Goal: Information Seeking & Learning: Learn about a topic

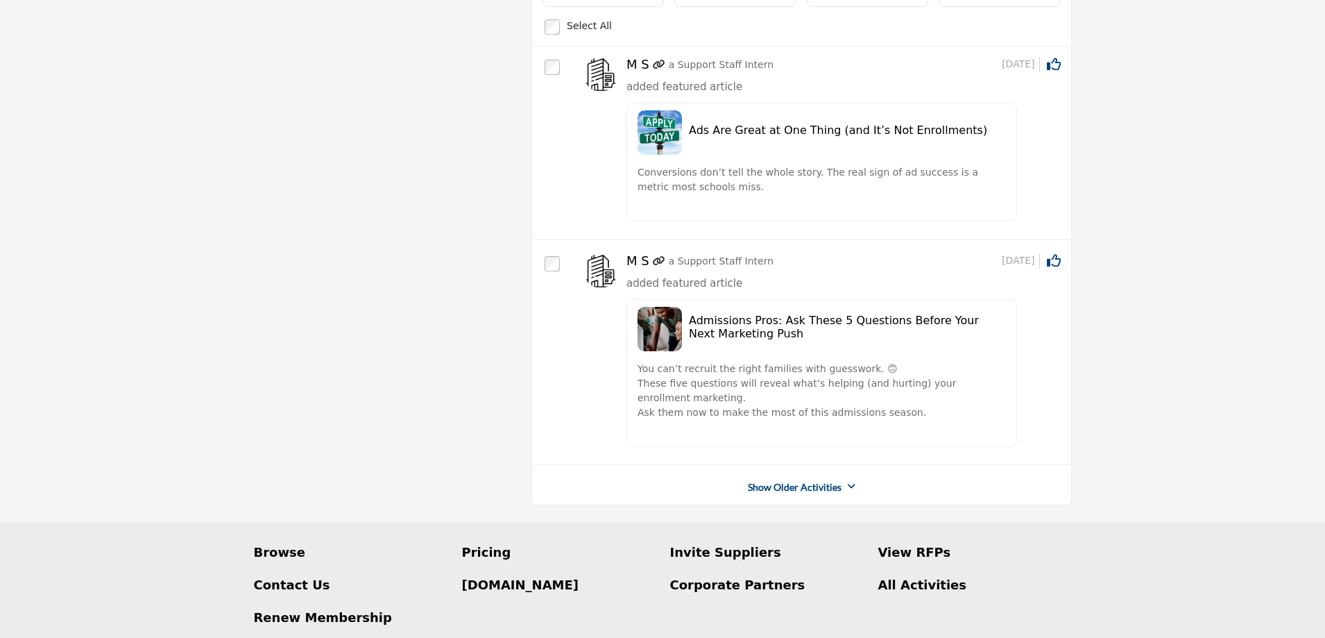
scroll to position [139, 0]
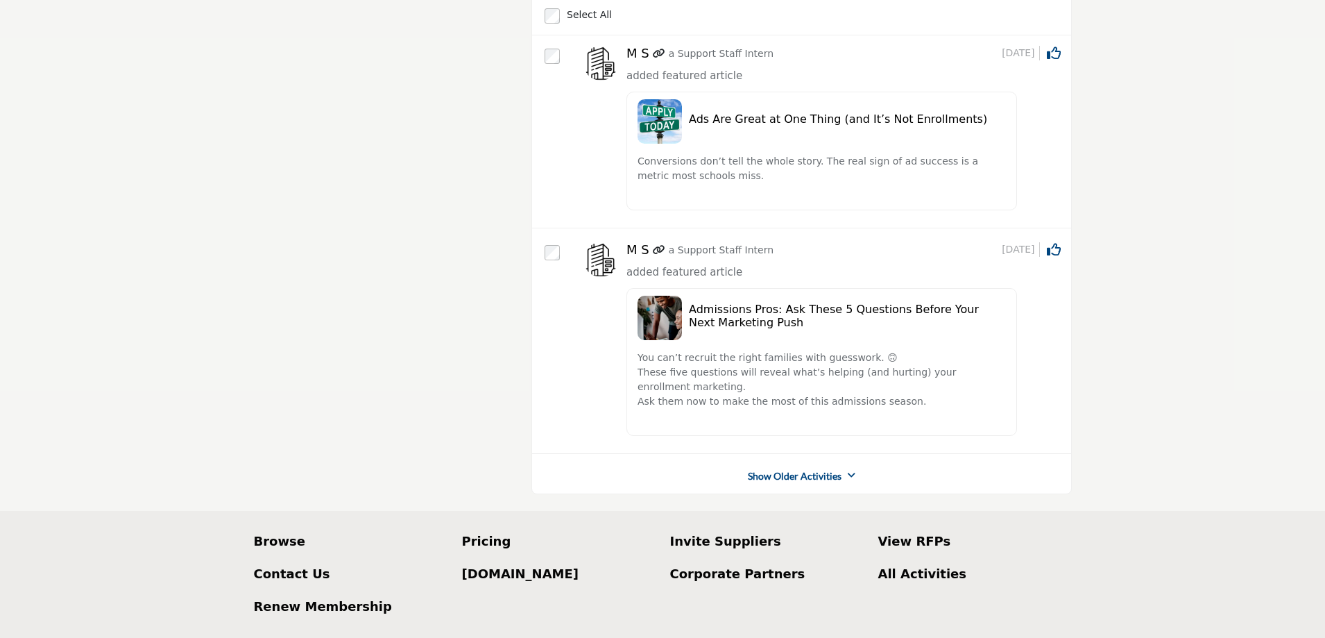
click at [807, 476] on link "Show Older Activities" at bounding box center [795, 476] width 94 height 14
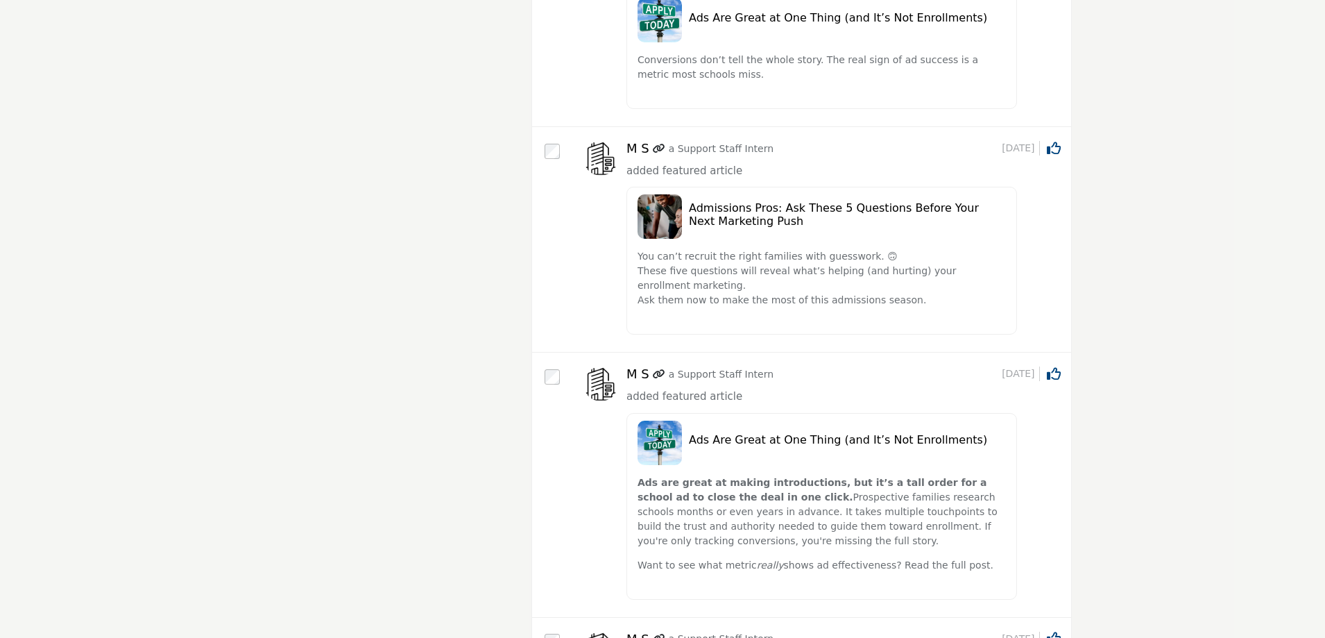
scroll to position [69, 0]
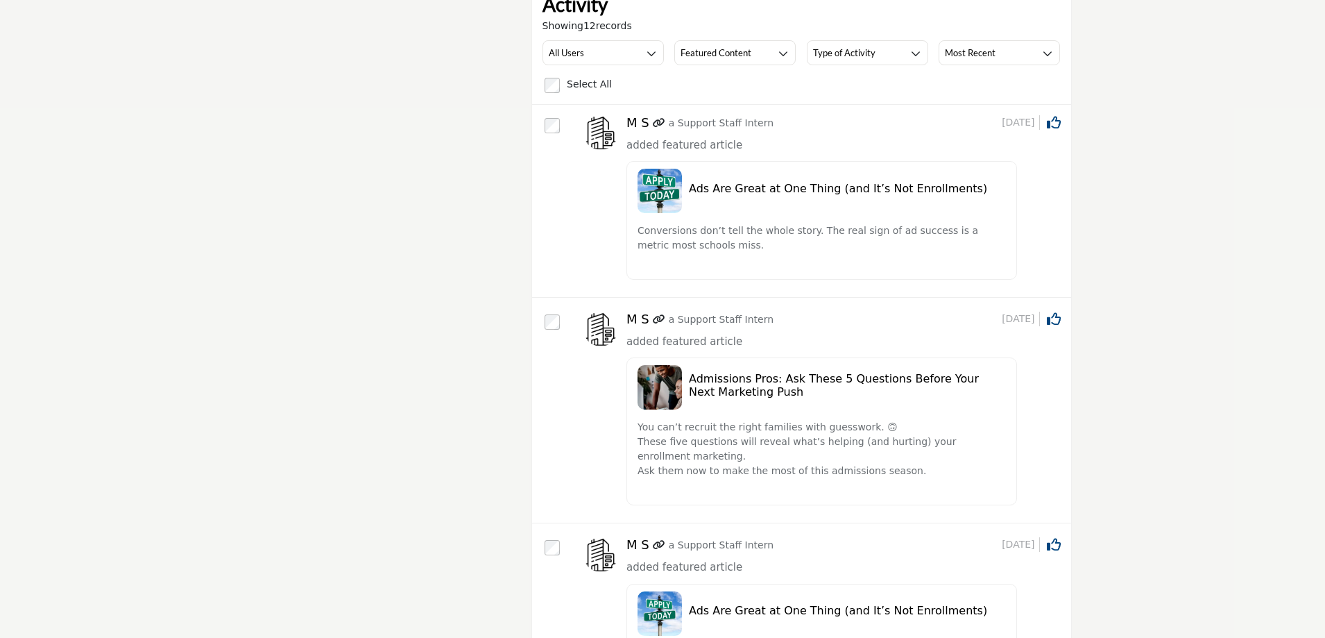
click at [737, 188] on h5 "Ads Are Great at One Thing (and It’s Not Enrollments)" at bounding box center [847, 188] width 317 height 13
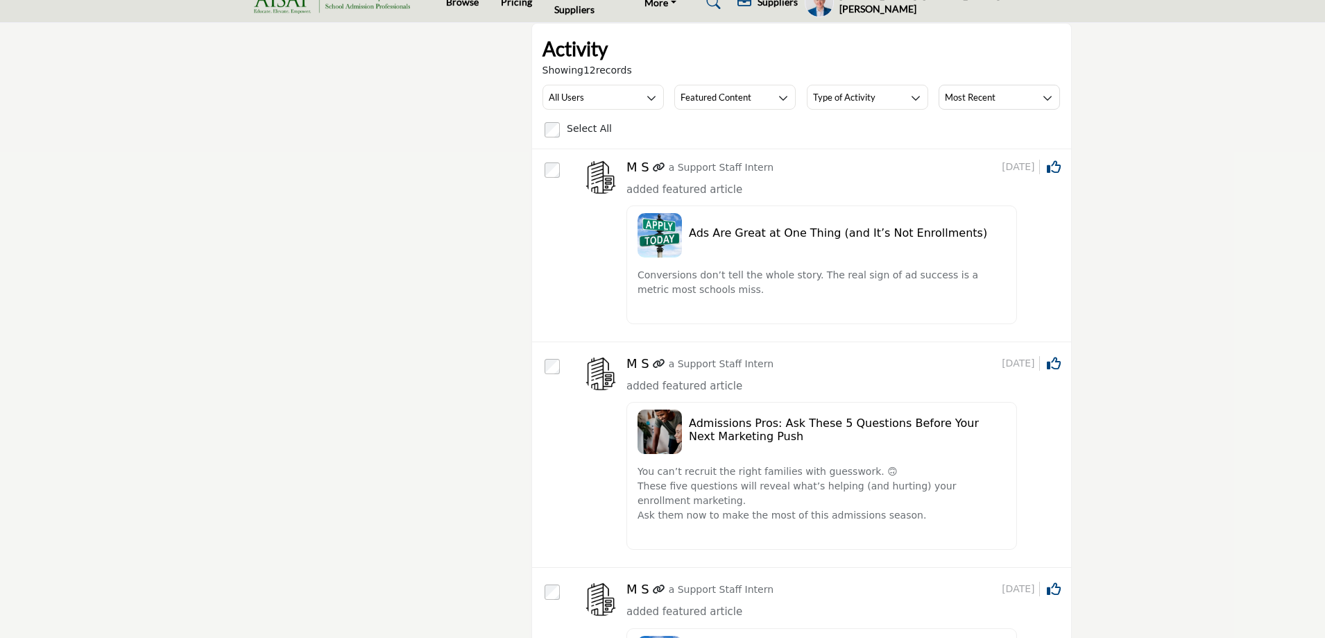
scroll to position [0, 0]
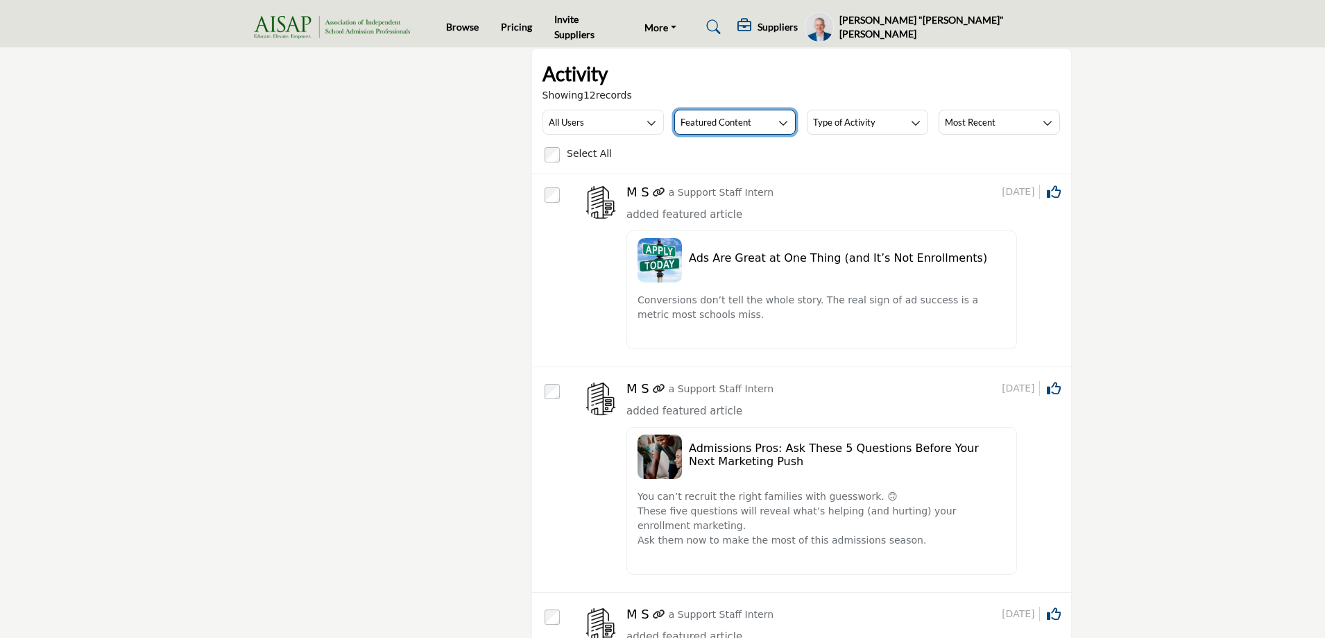
click at [765, 121] on button "Featured Content" at bounding box center [735, 122] width 121 height 25
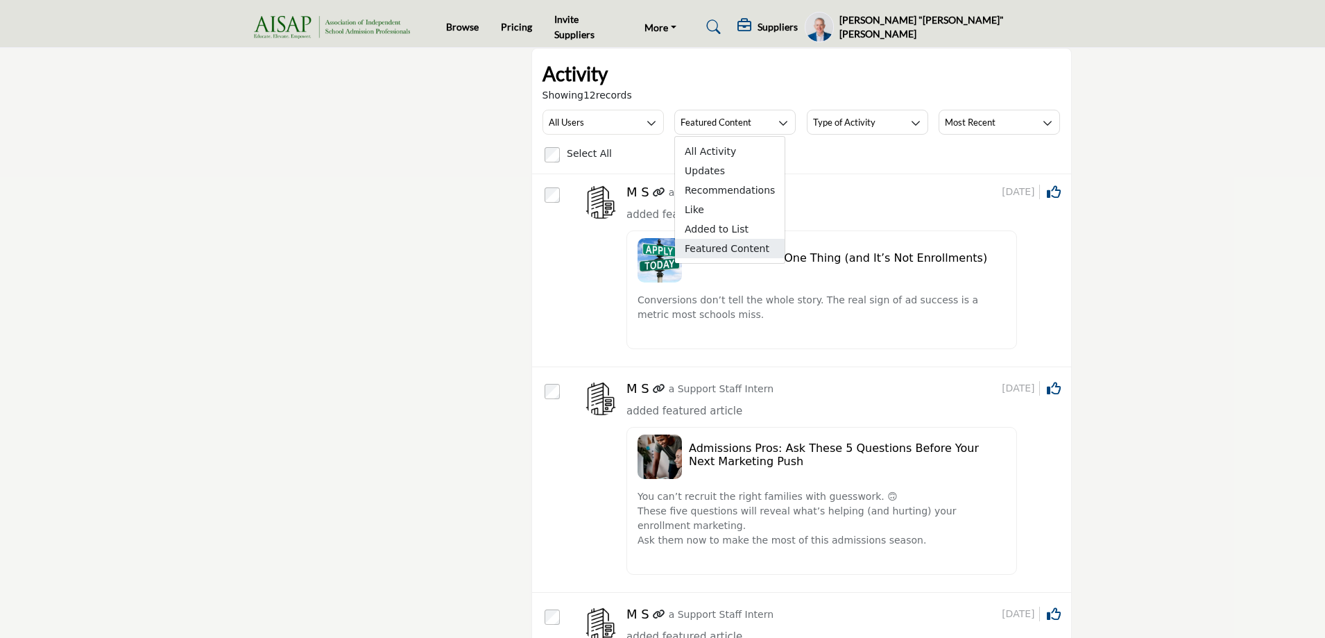
click at [722, 251] on span "Featured Content" at bounding box center [730, 248] width 110 height 19
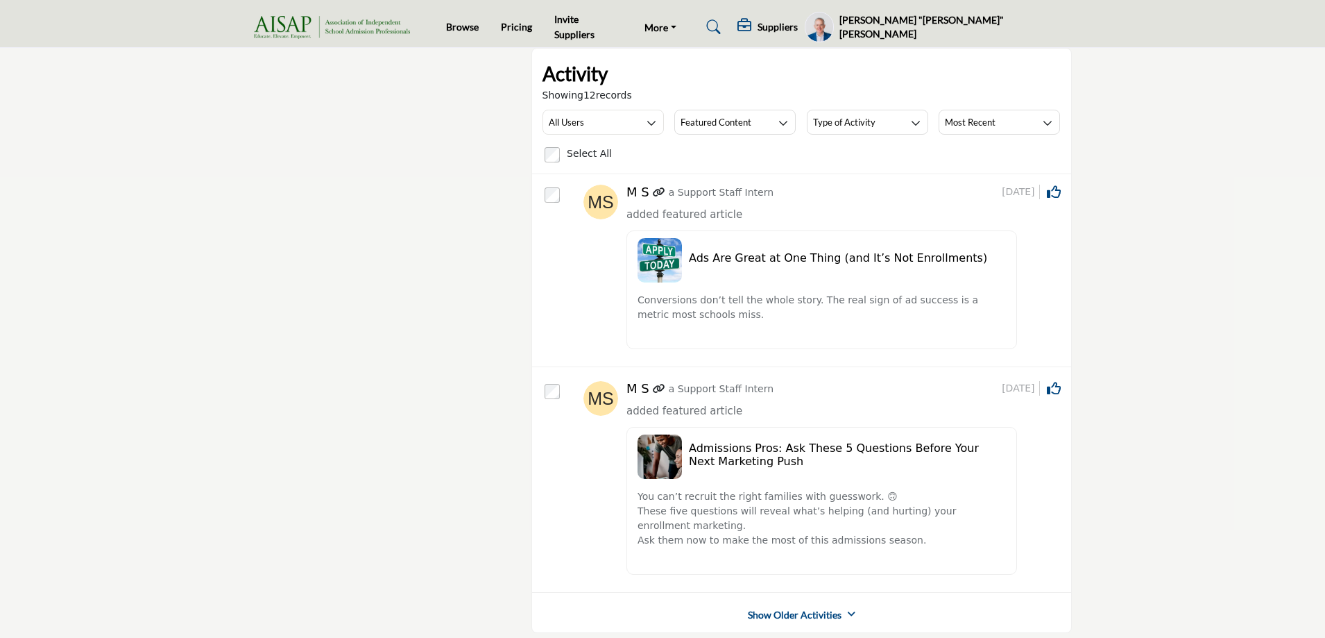
scroll to position [208, 0]
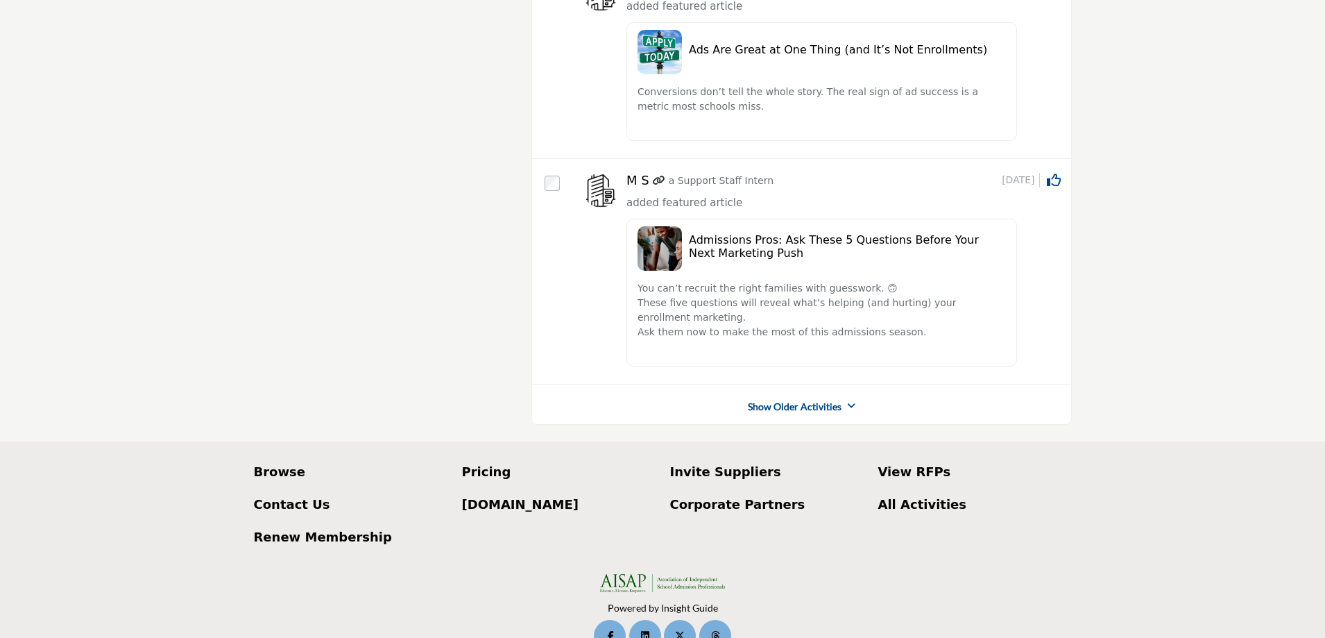
click at [786, 407] on link "Show Older Activities" at bounding box center [795, 407] width 94 height 14
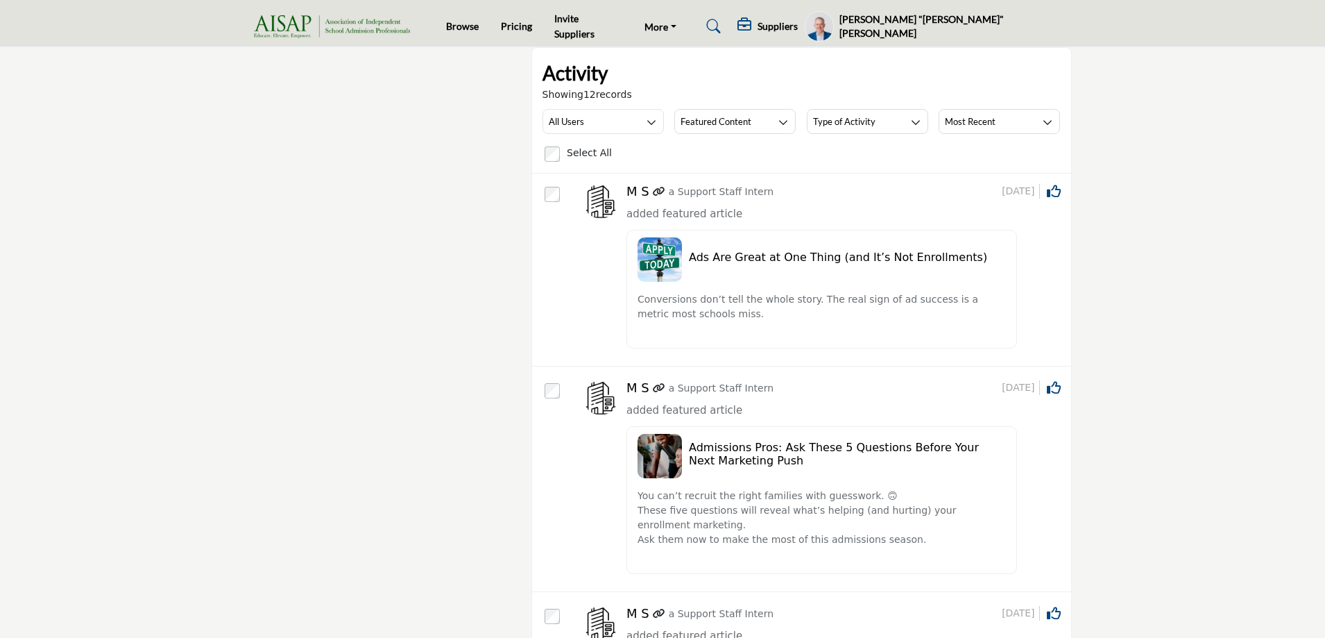
scroll to position [0, 0]
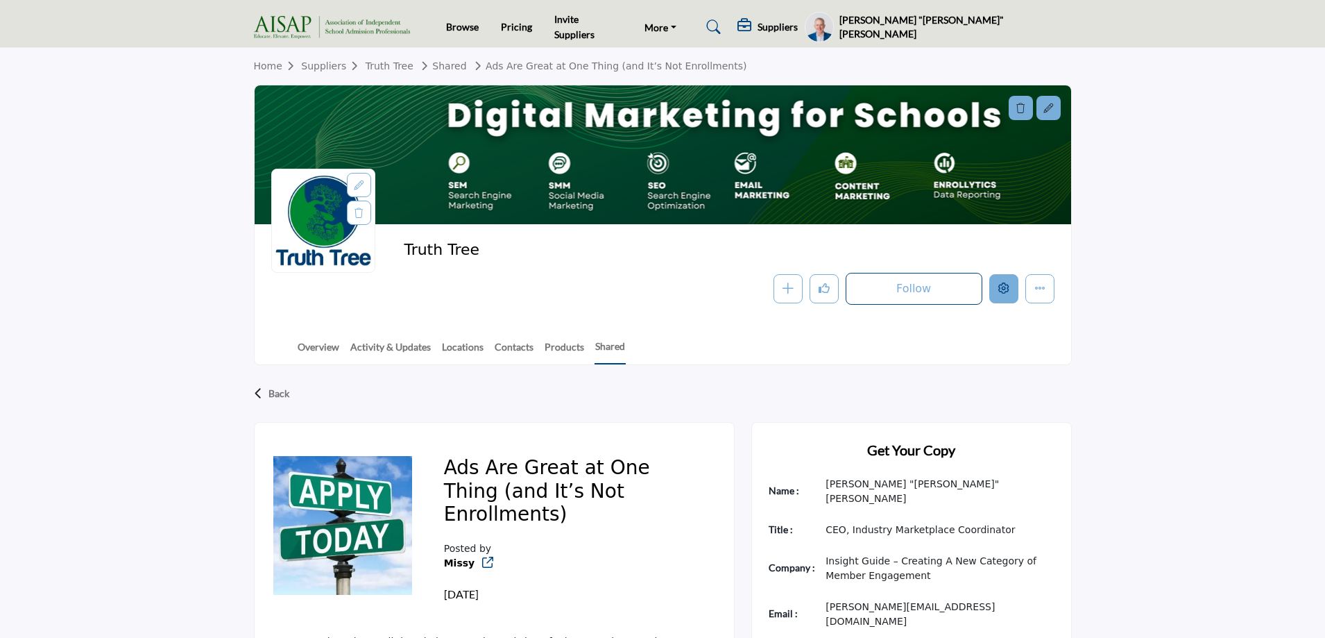
click at [1004, 292] on icon "Edit company" at bounding box center [1004, 287] width 11 height 11
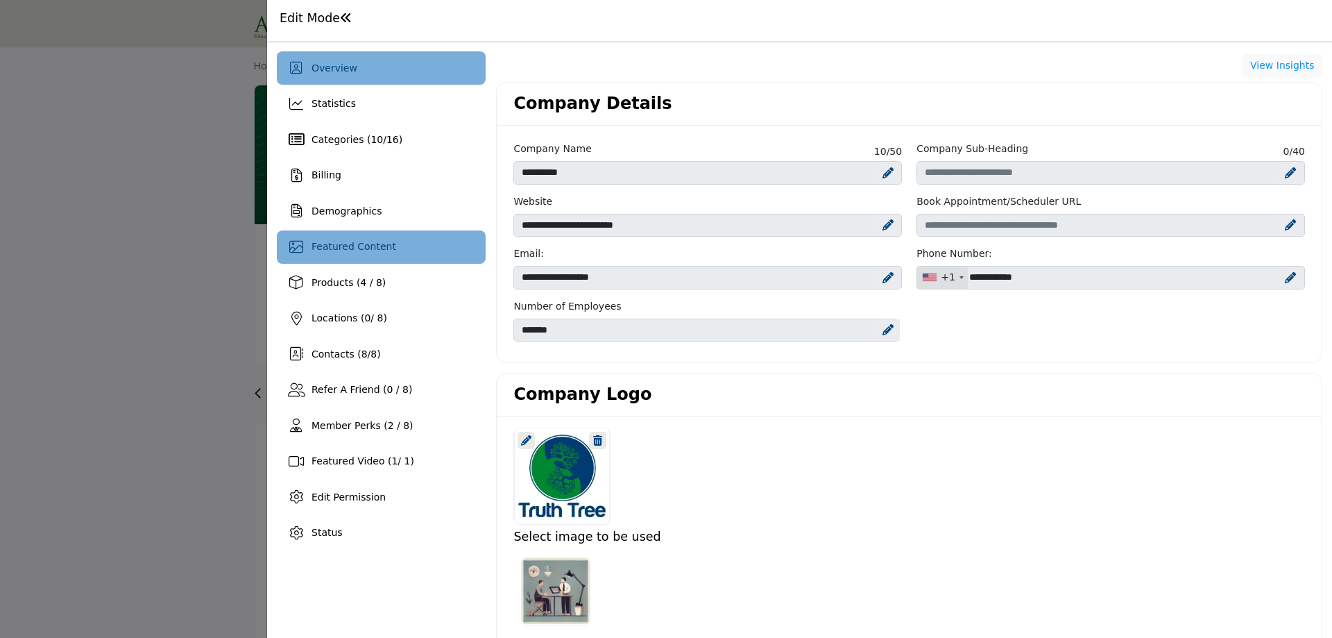
click at [346, 241] on span "Featured Content" at bounding box center [354, 246] width 85 height 11
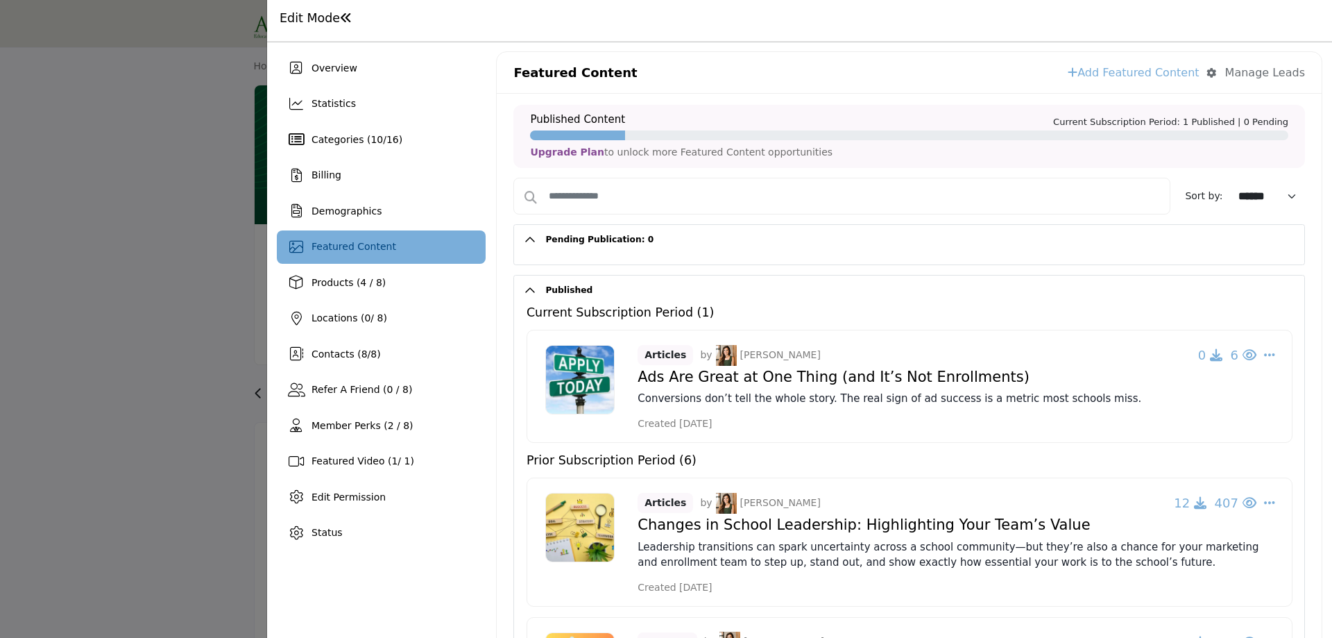
scroll to position [69, 0]
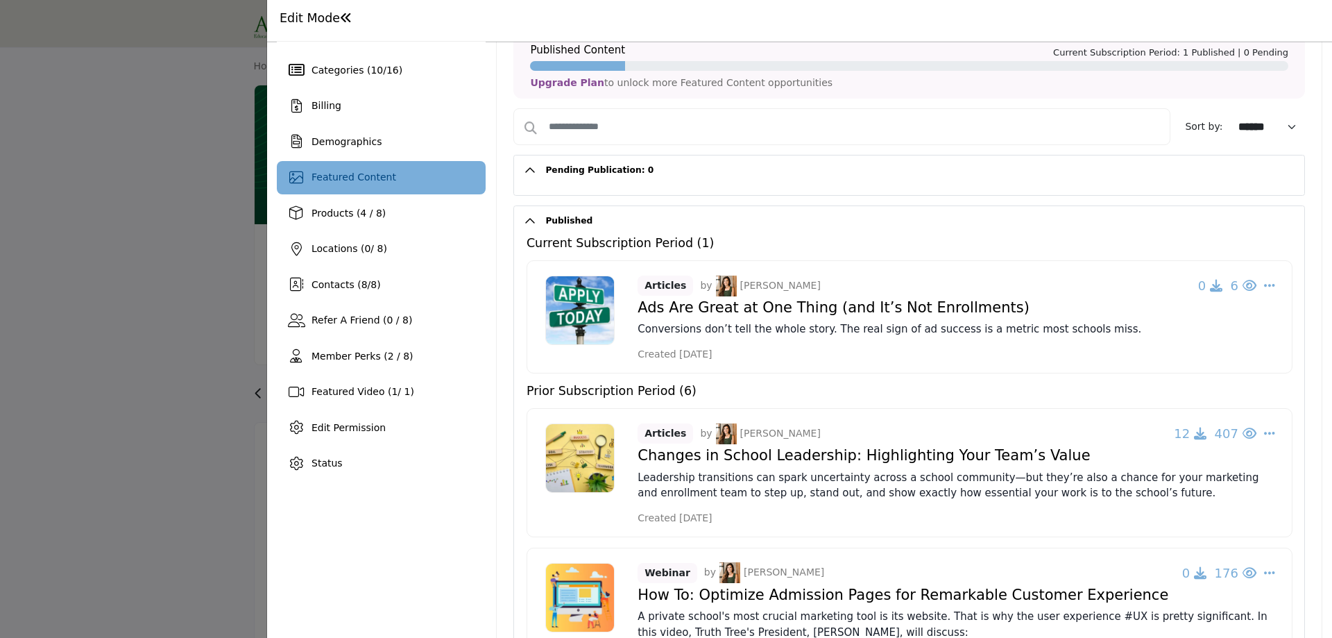
drag, startPoint x: 743, startPoint y: 358, endPoint x: 641, endPoint y: 361, distance: 102.7
click at [641, 361] on div "Created 3 days ago" at bounding box center [957, 354] width 638 height 15
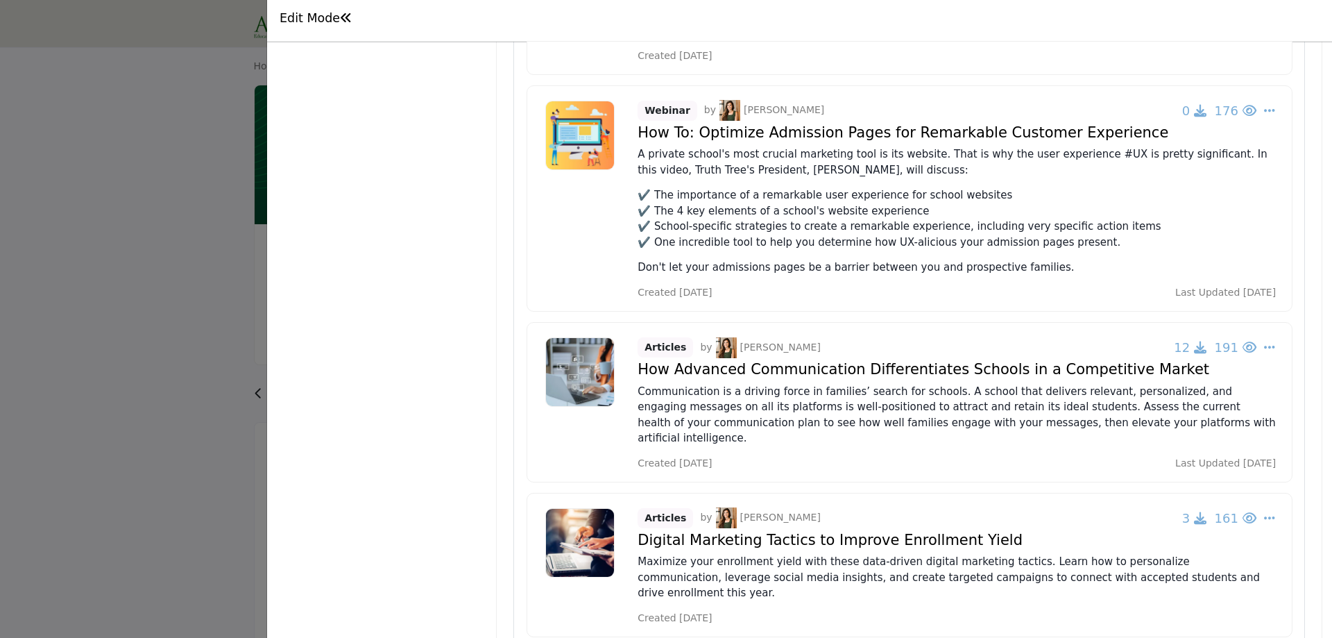
scroll to position [287, 0]
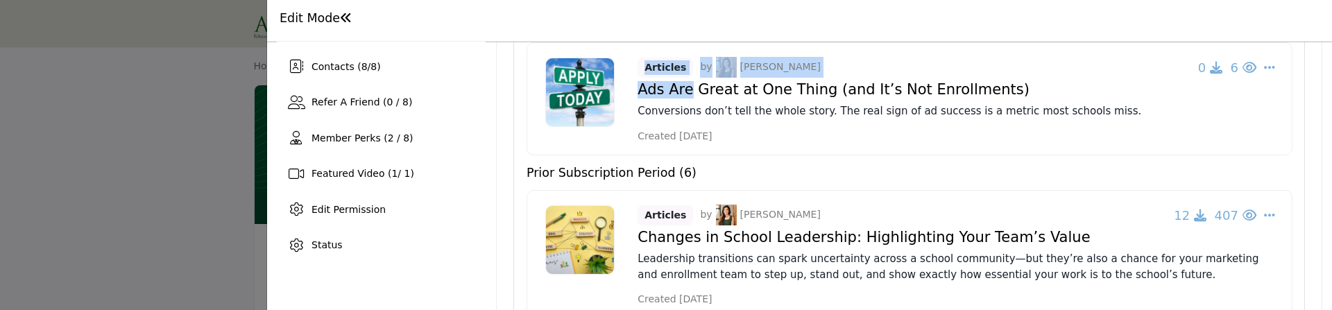
drag, startPoint x: 629, startPoint y: 80, endPoint x: 679, endPoint y: 87, distance: 49.8
click at [679, 87] on div "Articles by Missy Speyrer 0 6 Change Owner Re-Publish Edit Delete" at bounding box center [910, 98] width 766 height 113
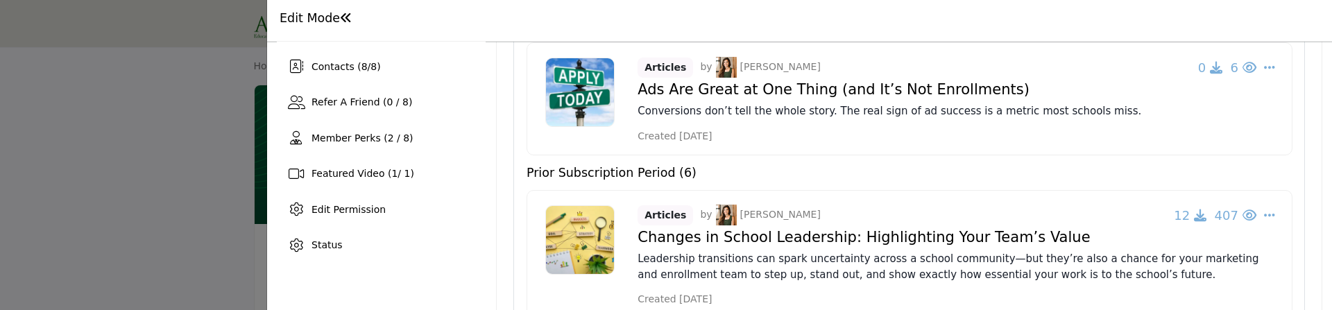
click at [891, 17] on div "Edit Mode" at bounding box center [800, 21] width 1046 height 22
copy h4 "Ads Are Great at One Thing"
drag, startPoint x: 636, startPoint y: 90, endPoint x: 814, endPoint y: 94, distance: 178.4
click at [814, 94] on h4 "Ads Are Great at One Thing (and It’s Not Enrollments)" at bounding box center [957, 89] width 638 height 17
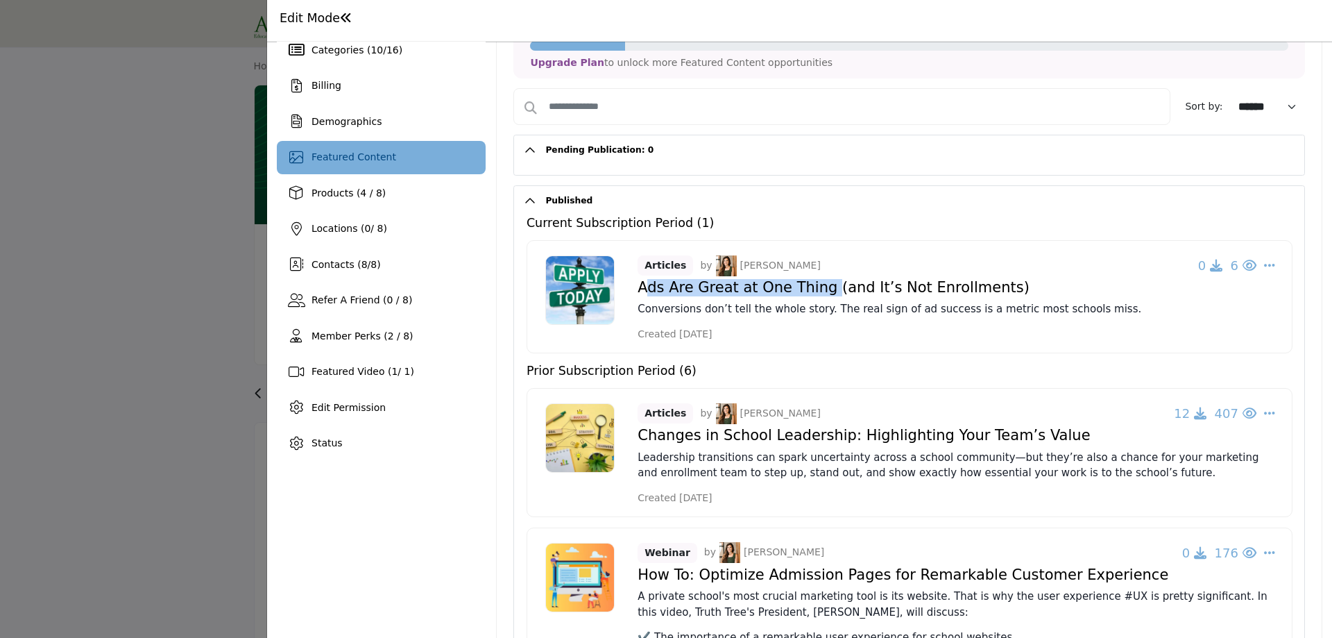
scroll to position [79, 0]
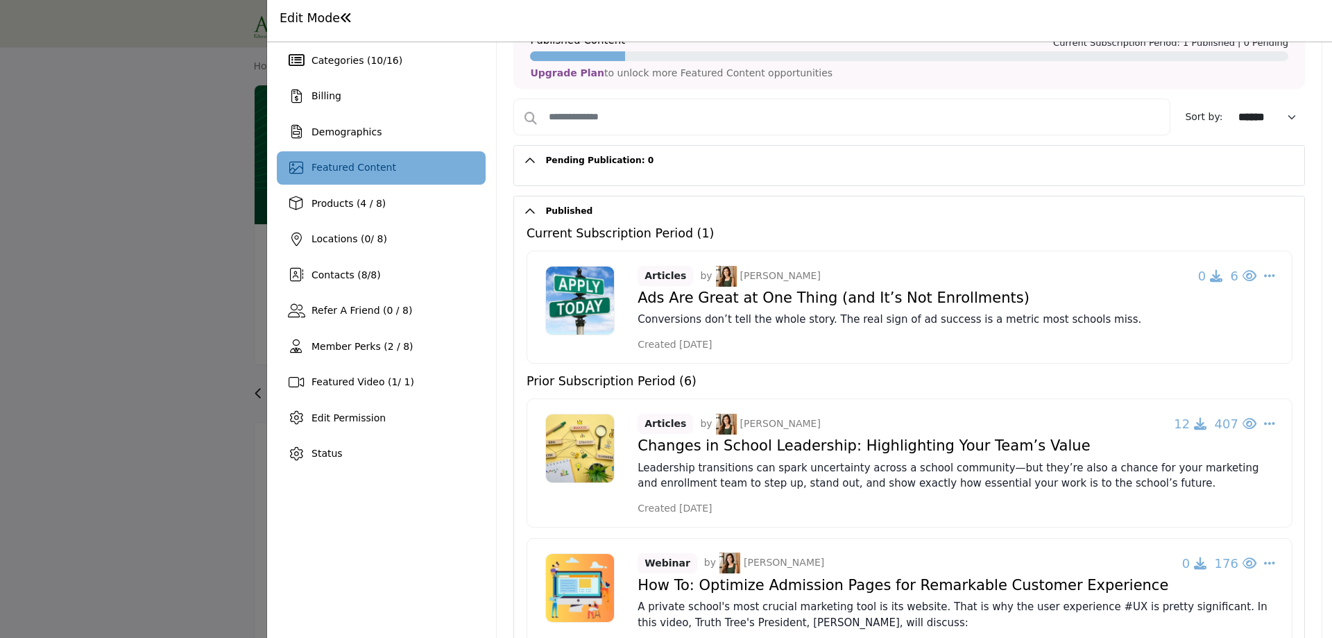
click at [526, 212] on h2 "Published" at bounding box center [909, 211] width 790 height 30
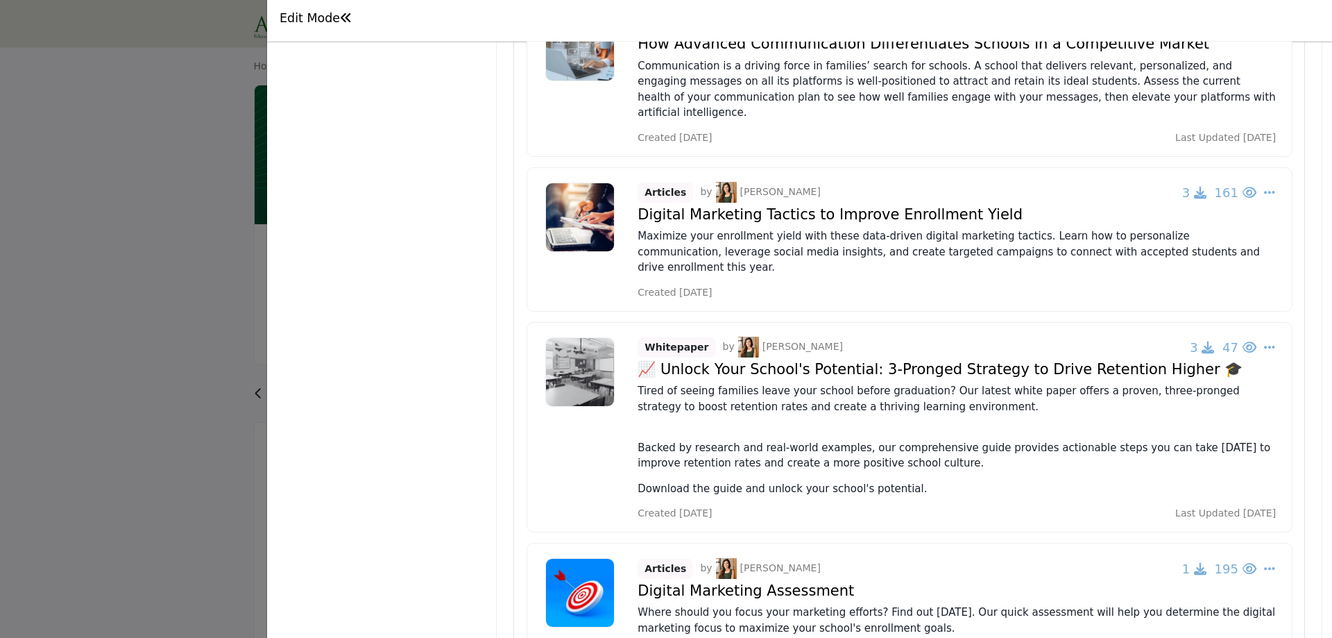
scroll to position [833, 0]
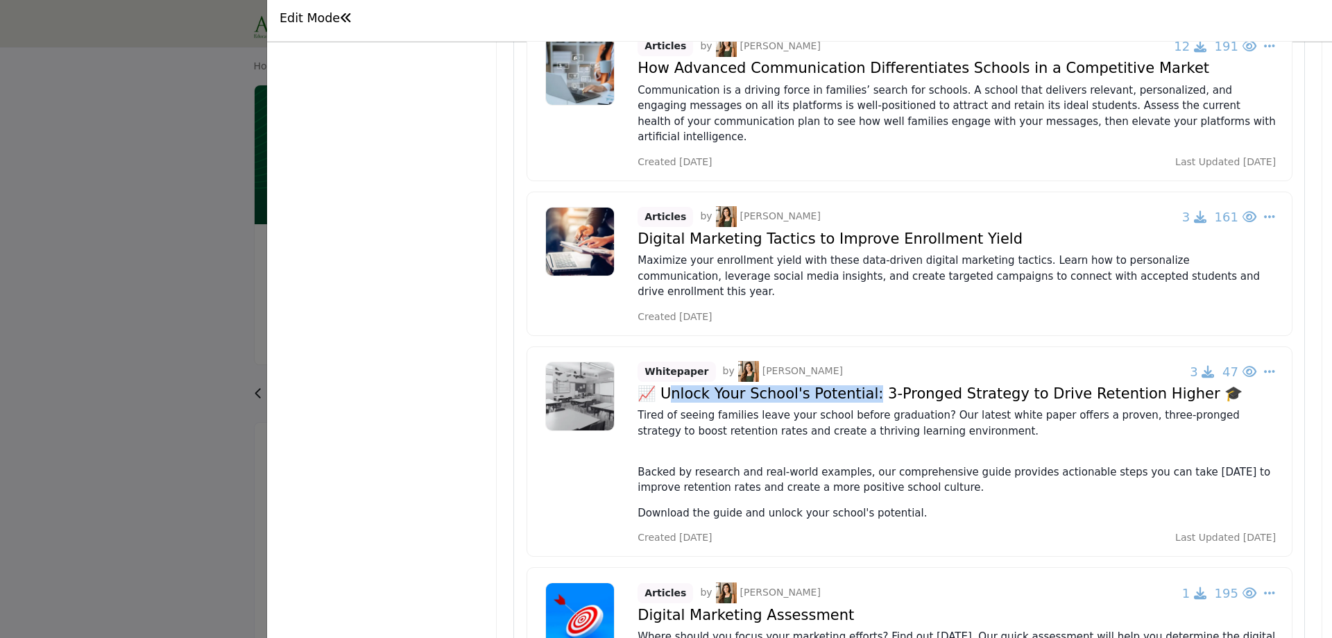
drag, startPoint x: 660, startPoint y: 364, endPoint x: 859, endPoint y: 363, distance: 199.2
copy h4 "nlock Your School's Potential:"
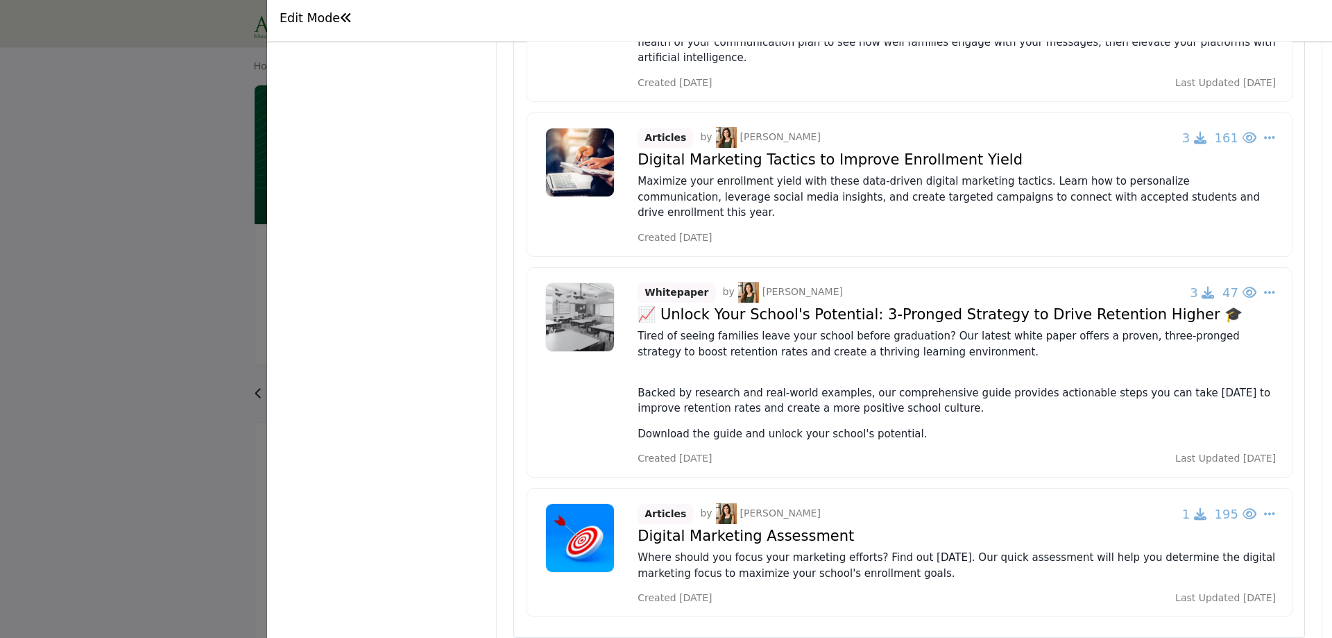
drag, startPoint x: 661, startPoint y: 280, endPoint x: 858, endPoint y: 282, distance: 197.1
copy h4 "nlock Your School's Potential:"
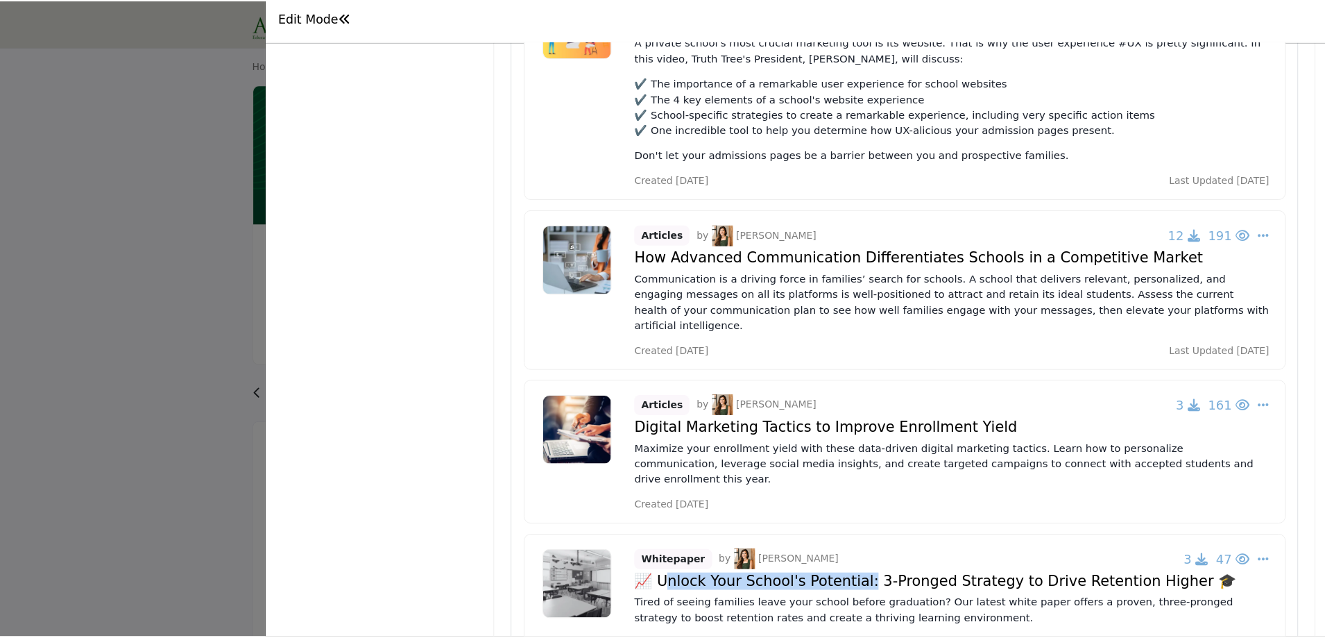
scroll to position [634, 0]
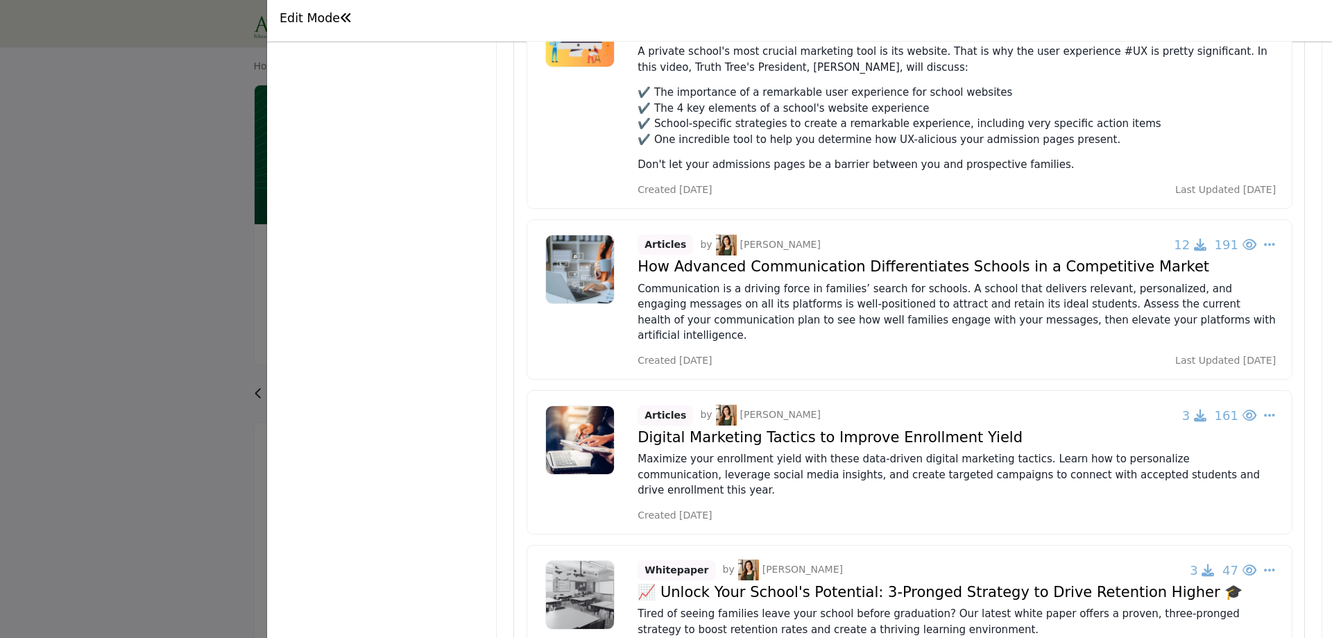
click at [137, 339] on div at bounding box center [666, 319] width 1332 height 638
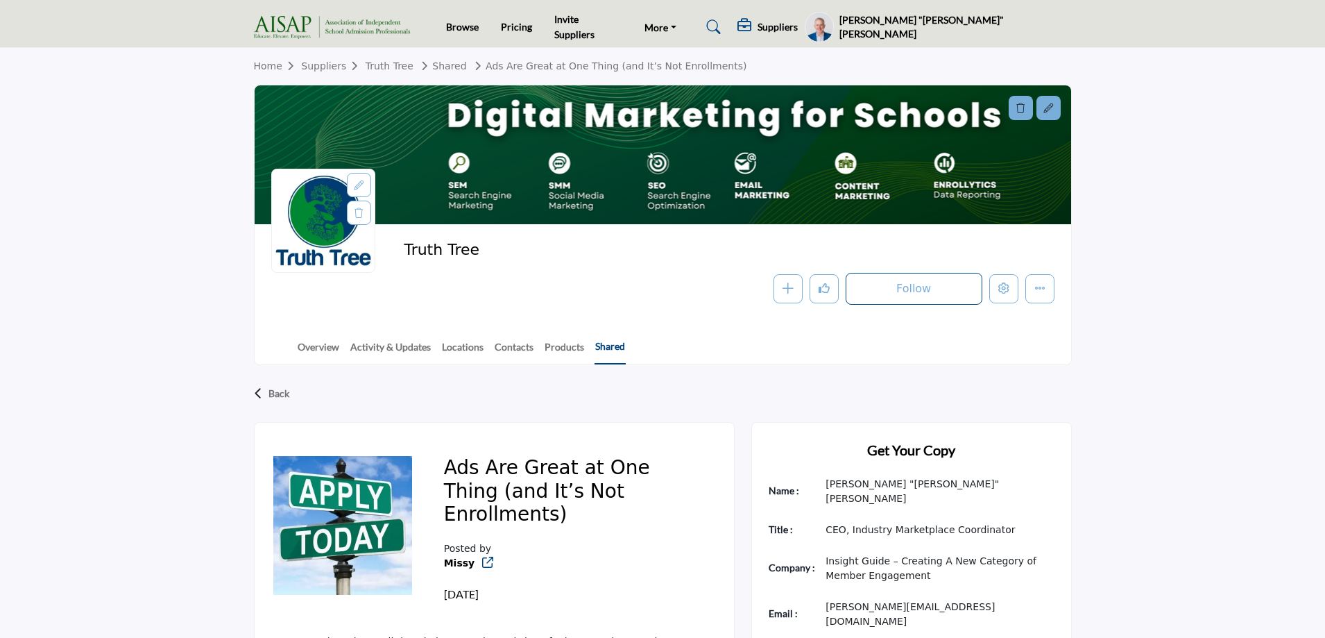
click at [602, 346] on link "Shared" at bounding box center [610, 352] width 31 height 26
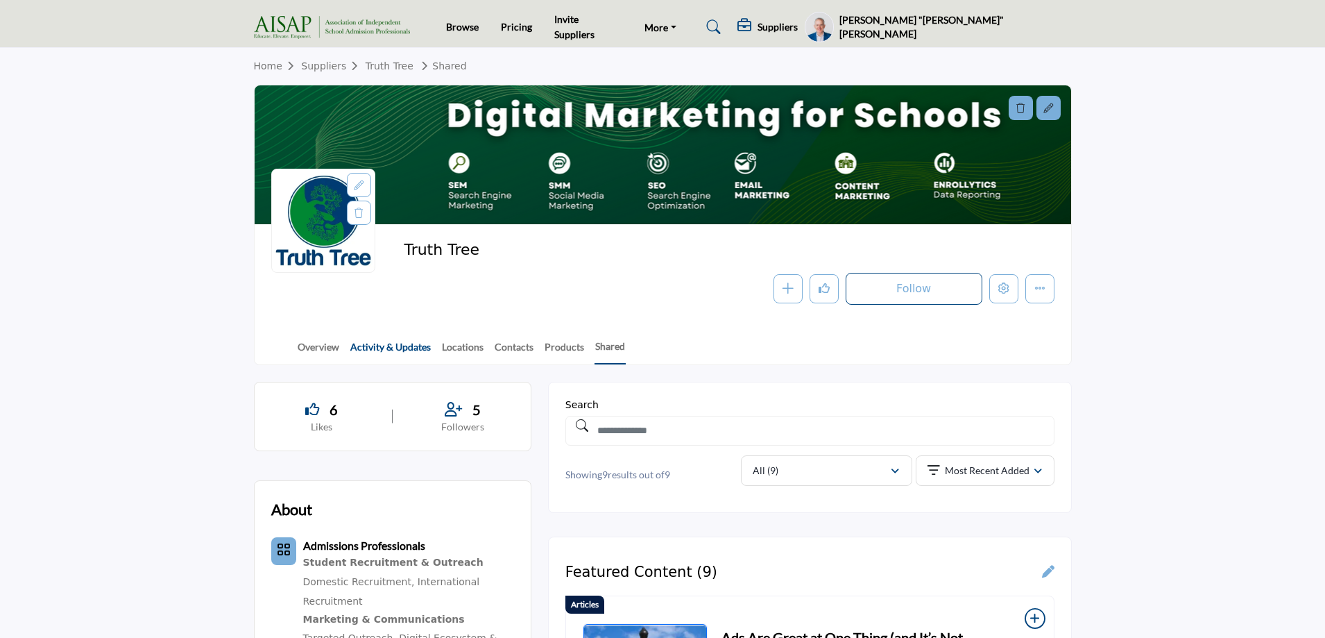
click at [379, 353] on link "Activity & Updates" at bounding box center [391, 351] width 82 height 24
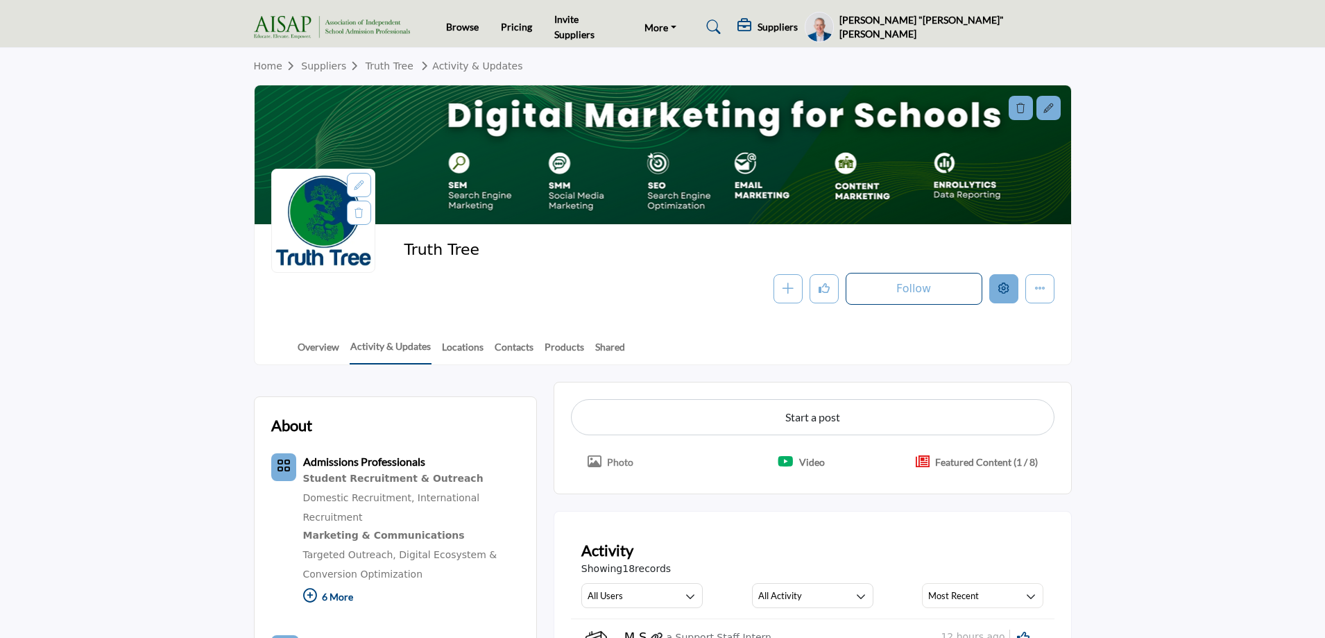
click at [1003, 287] on icon "Edit company" at bounding box center [1004, 287] width 11 height 11
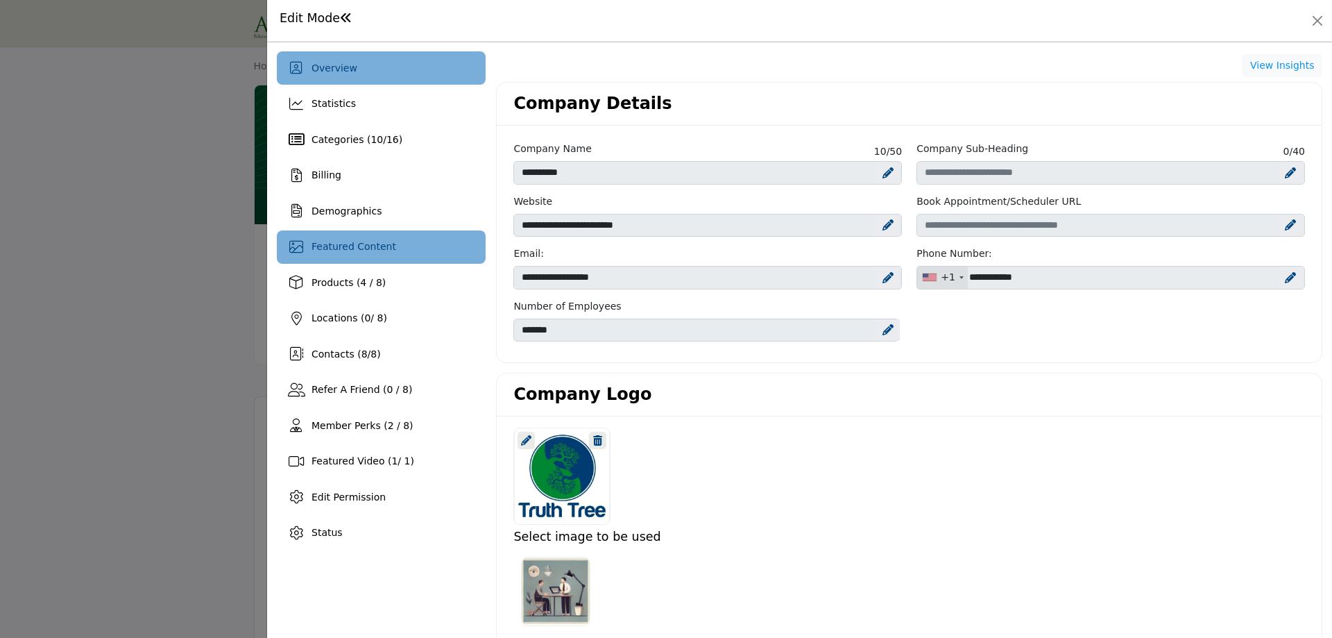
click at [357, 256] on div "Featured Content" at bounding box center [381, 246] width 209 height 33
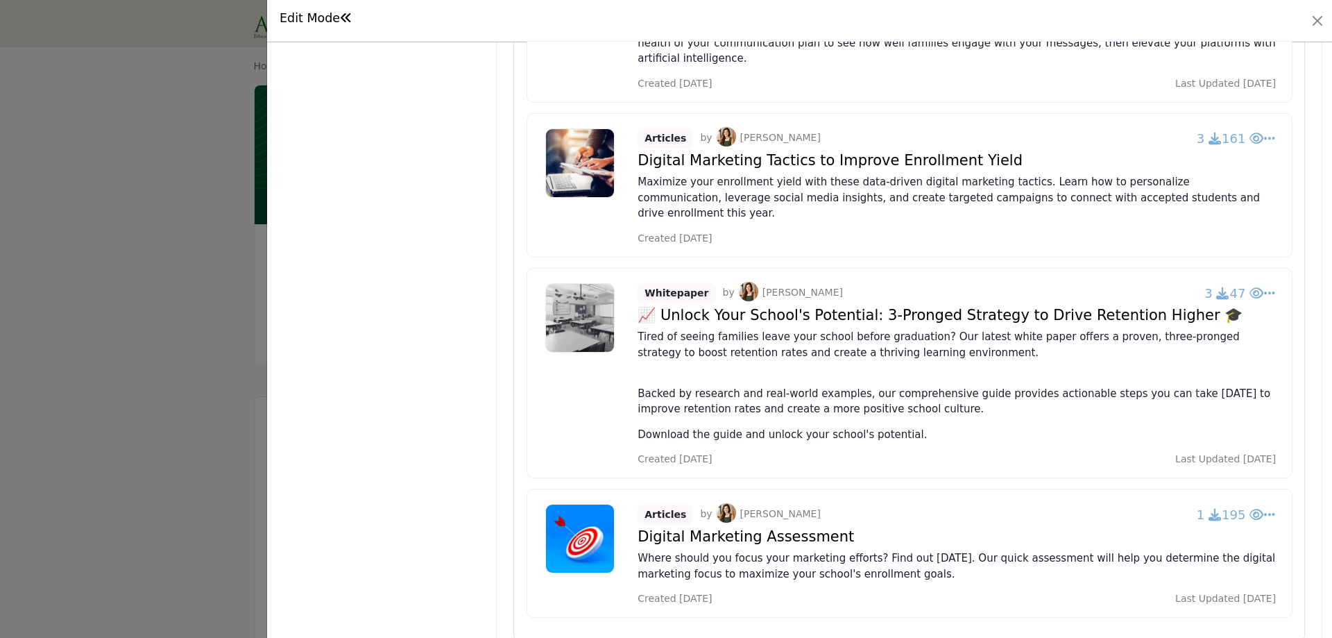
scroll to position [912, 0]
copy h4 "nlock Your School's Potential:"
drag, startPoint x: 660, startPoint y: 281, endPoint x: 858, endPoint y: 280, distance: 197.8
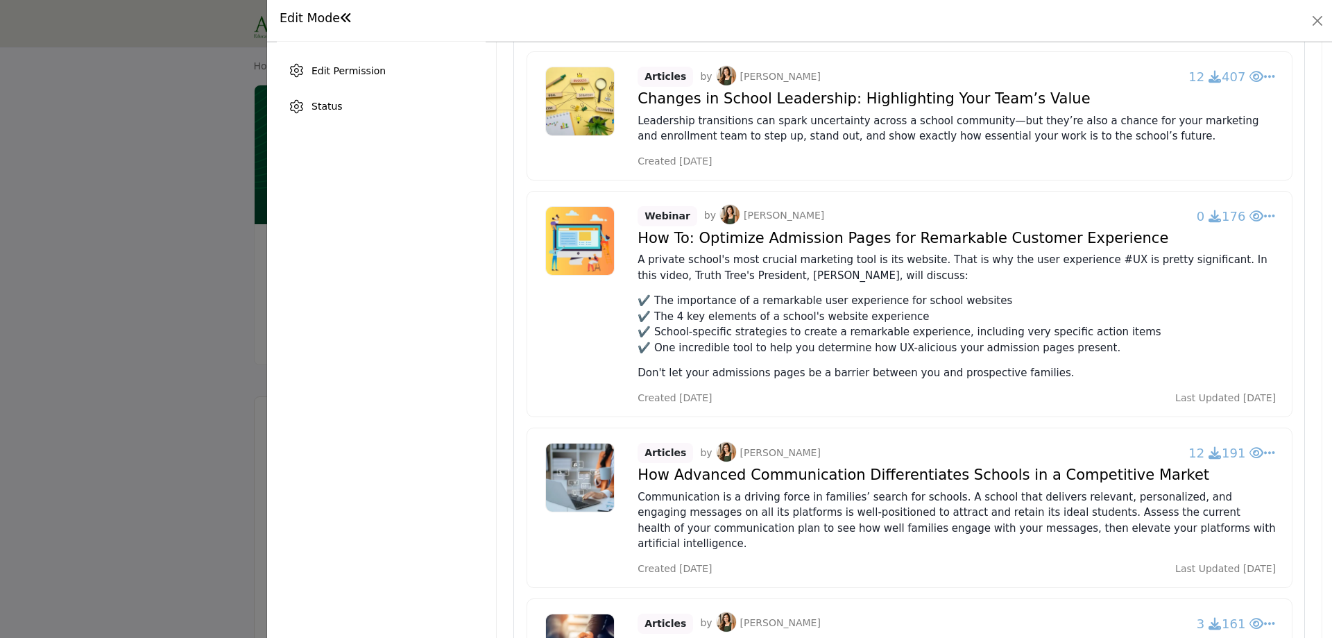
scroll to position [10, 0]
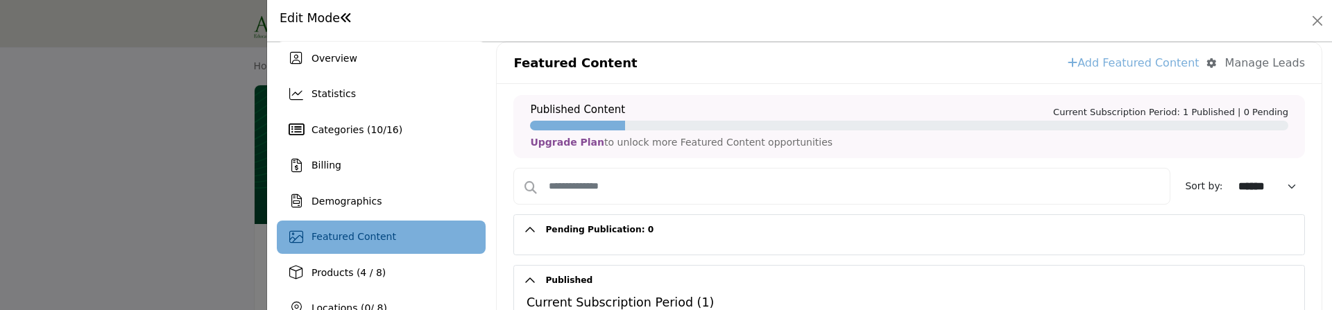
click at [341, 242] on span "Featured Content" at bounding box center [354, 236] width 85 height 11
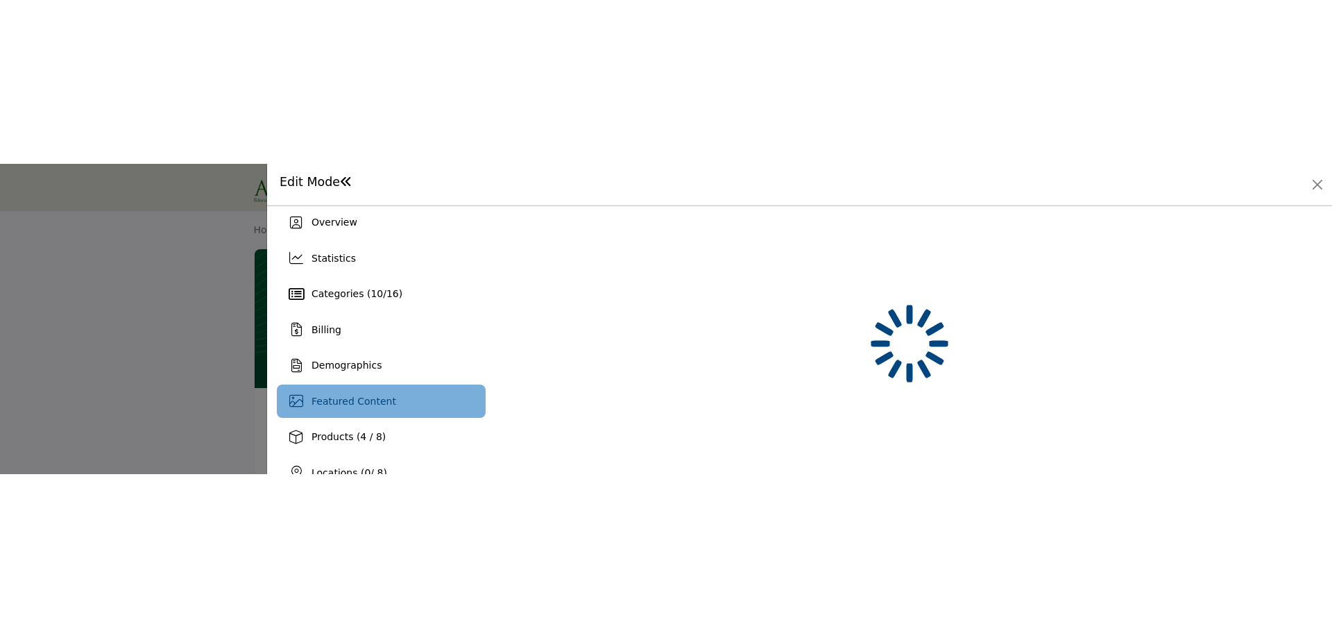
scroll to position [0, 0]
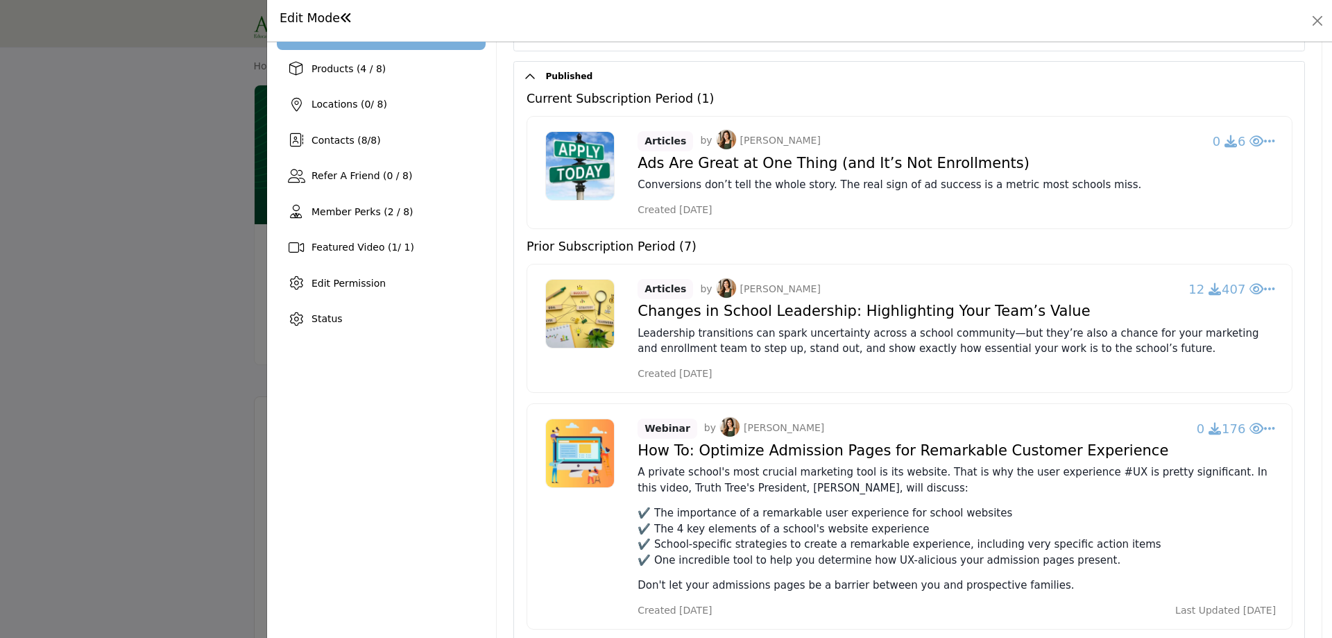
scroll to position [208, 0]
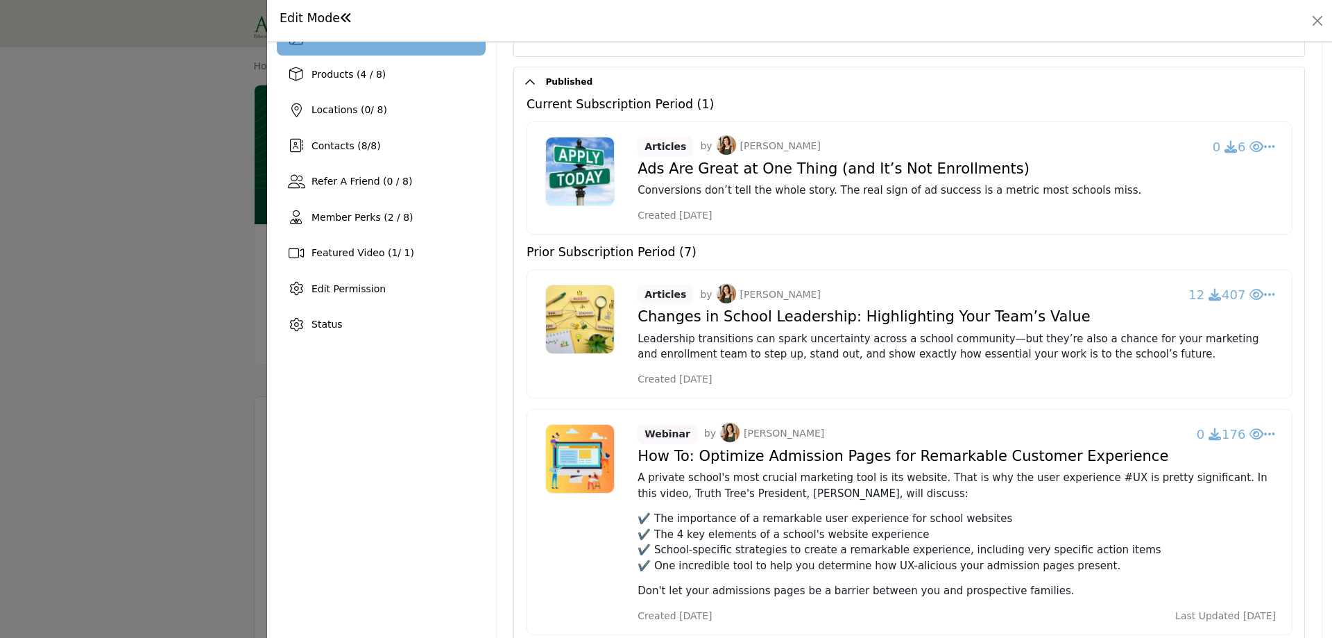
copy h4 "Ads Are Great at One Thing (and It’s Not Enrollments)"
drag, startPoint x: 632, startPoint y: 167, endPoint x: 997, endPoint y: 169, distance: 364.3
click at [997, 169] on div "Articles by Missy Speyrer 0 6 Change Owner Re-Publish Edit Delete" at bounding box center [910, 177] width 766 height 113
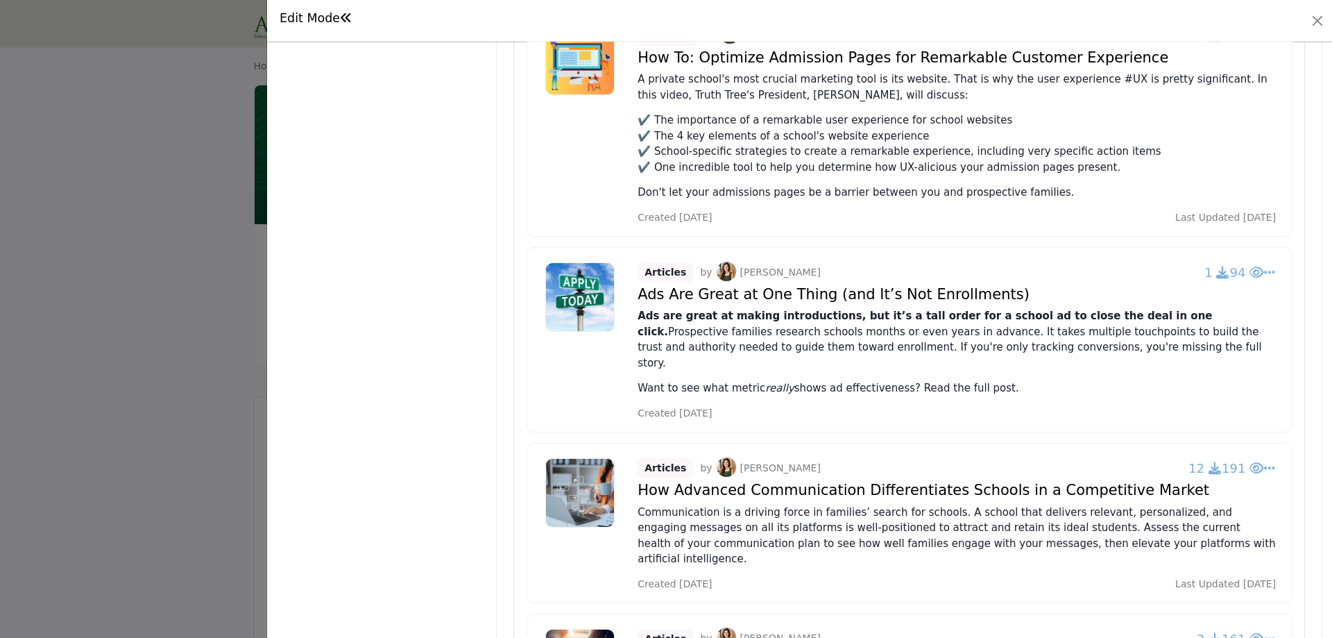
scroll to position [190, 0]
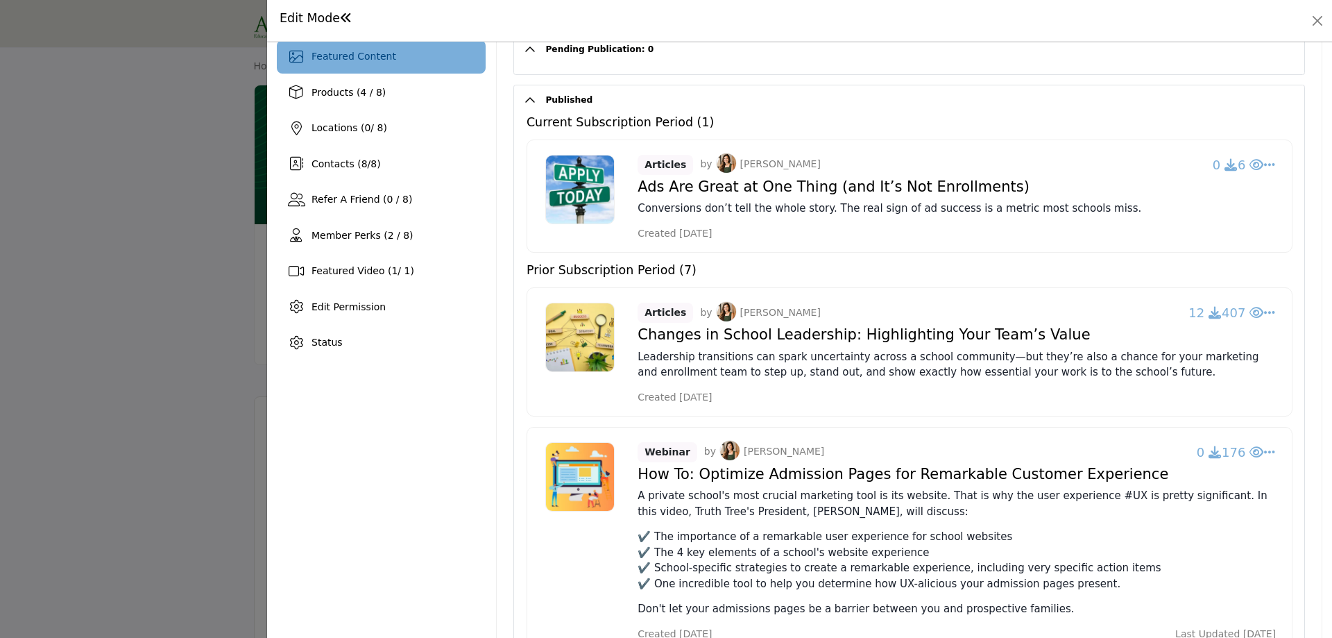
copy h5 "Prior Subscription Period"
drag, startPoint x: 524, startPoint y: 268, endPoint x: 661, endPoint y: 277, distance: 137.0
copy h5 "Prior Subscription Period"
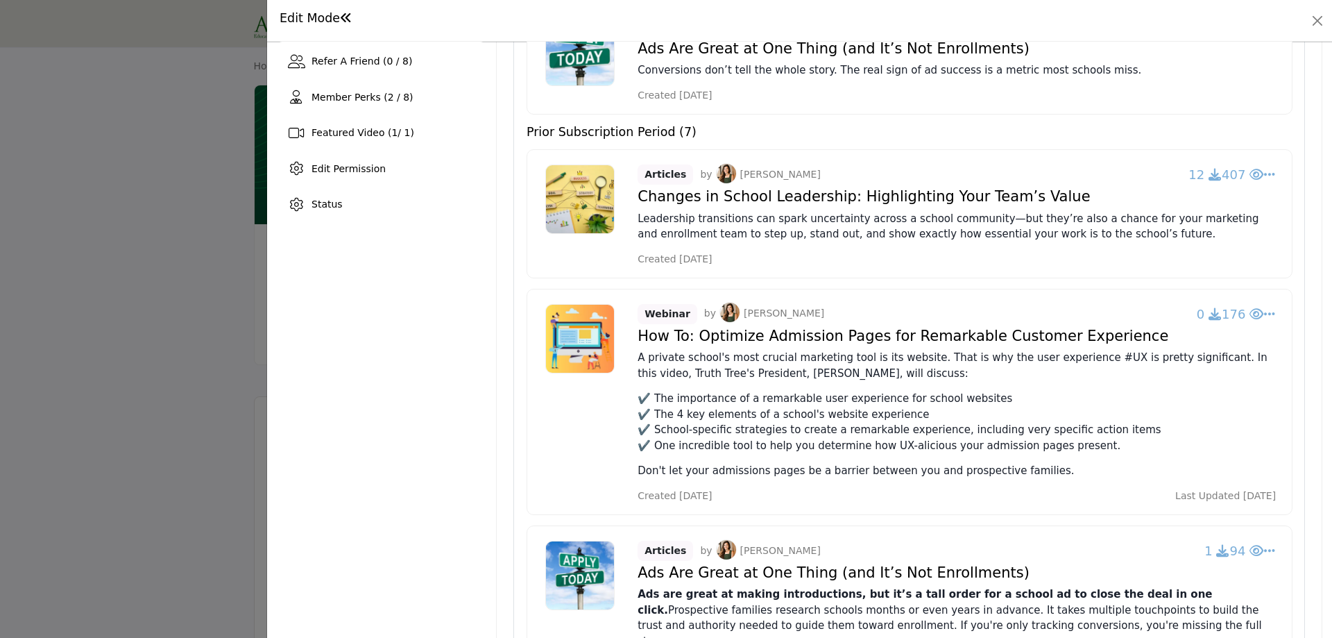
scroll to position [121, 0]
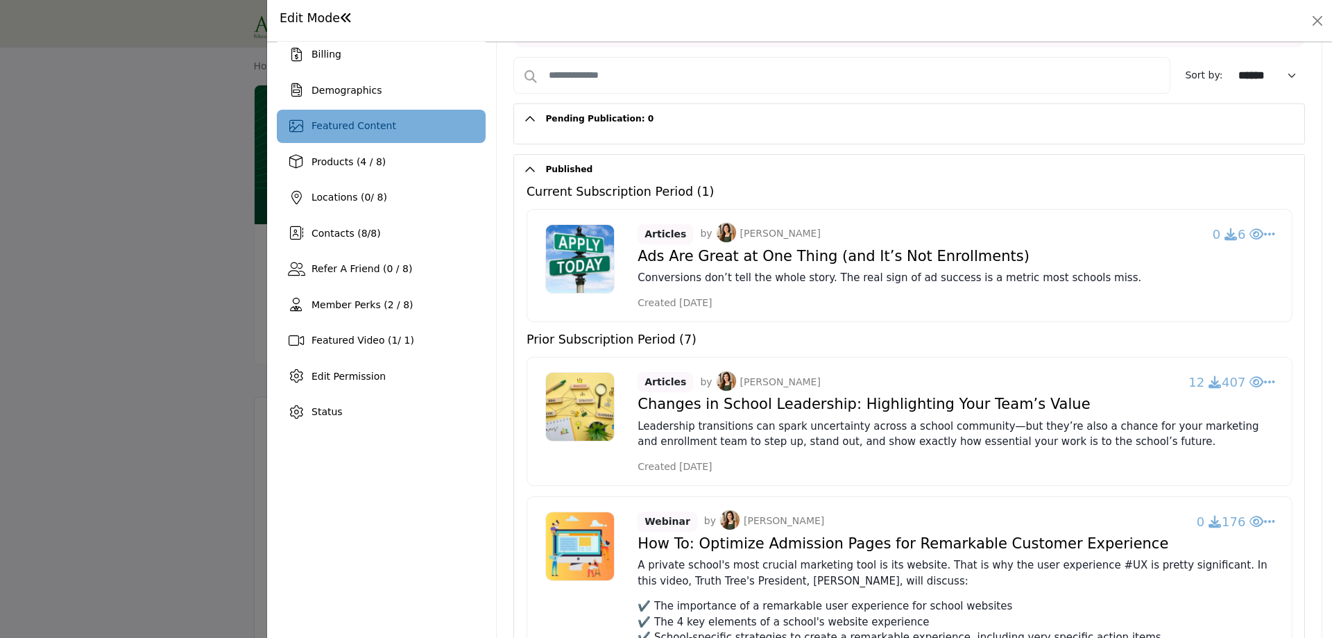
click at [537, 341] on h5 "Prior Subscription Period (7)" at bounding box center [612, 339] width 170 height 15
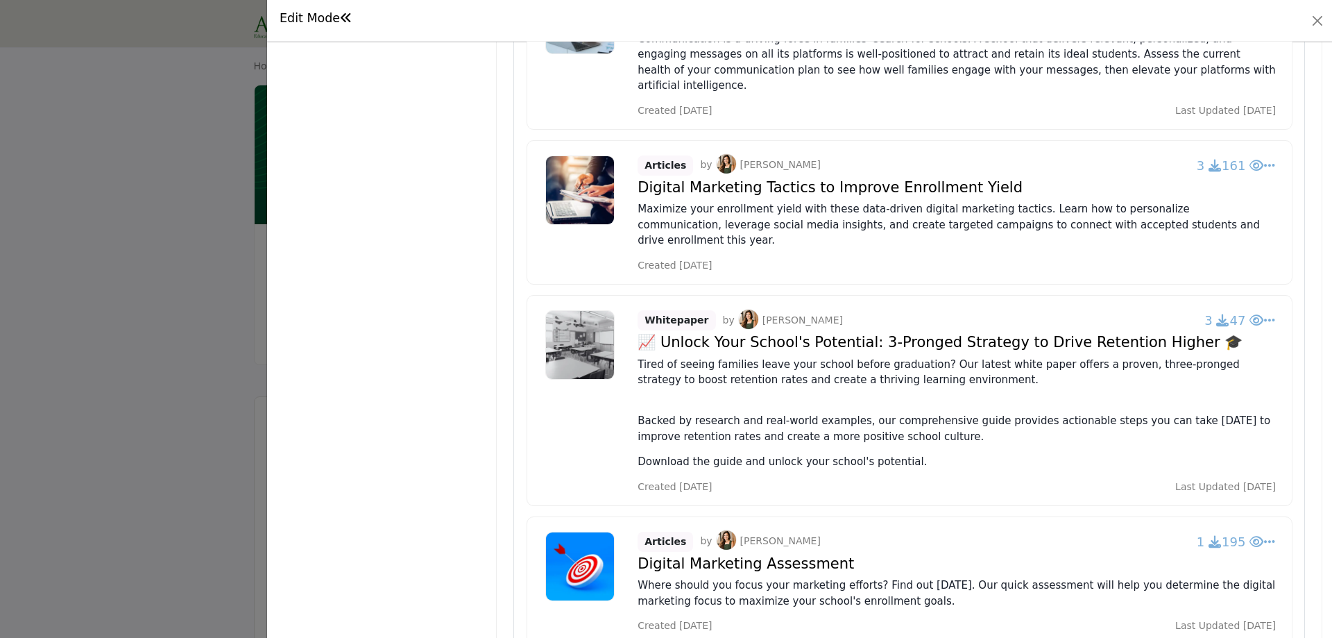
scroll to position [1092, 0]
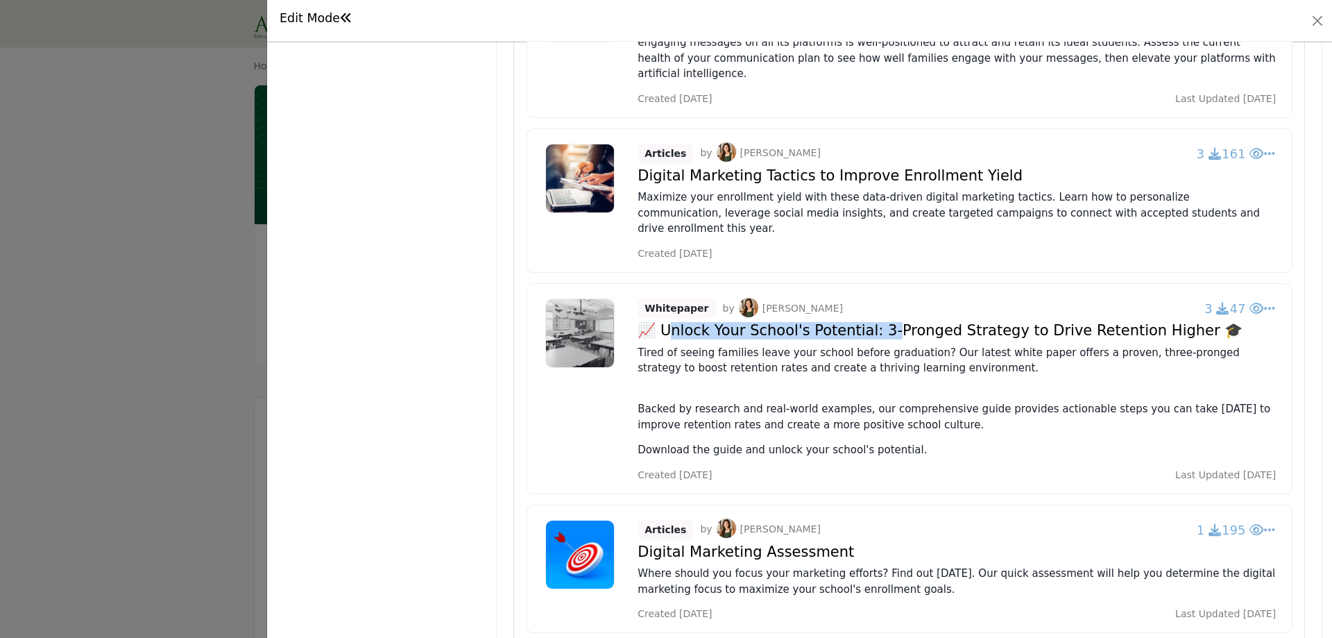
copy h4 "nlock Your School's Potential: 3-"
drag, startPoint x: 658, startPoint y: 280, endPoint x: 876, endPoint y: 291, distance: 218.8
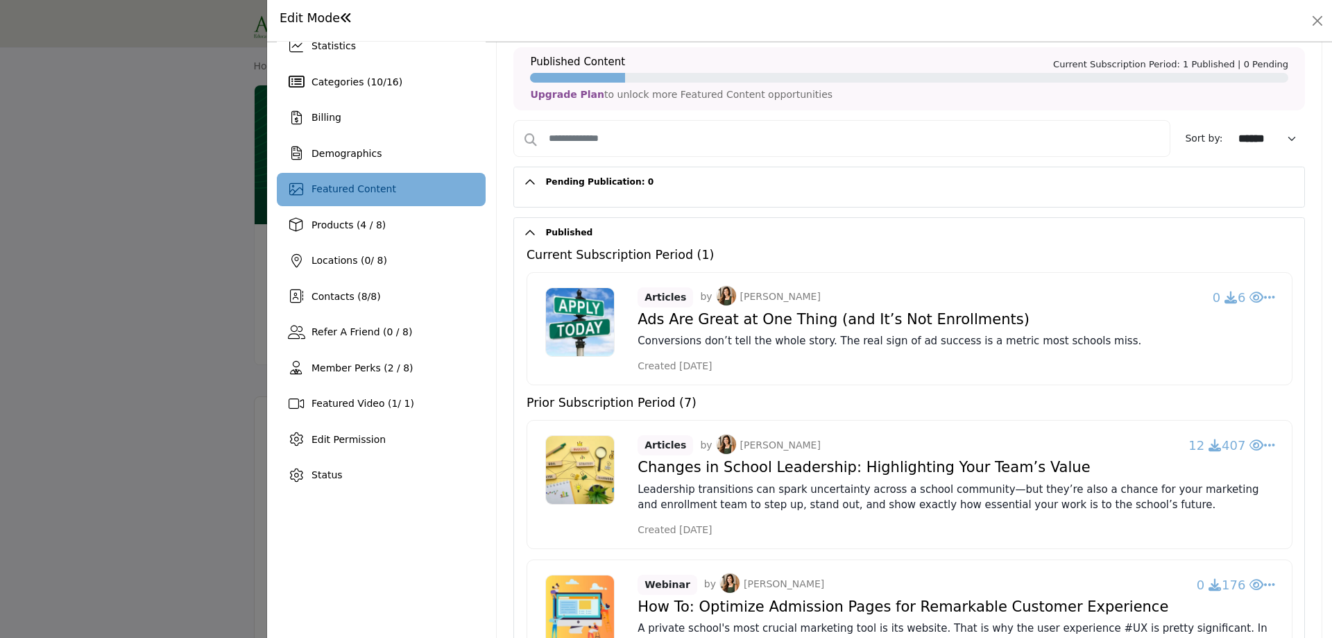
scroll to position [0, 0]
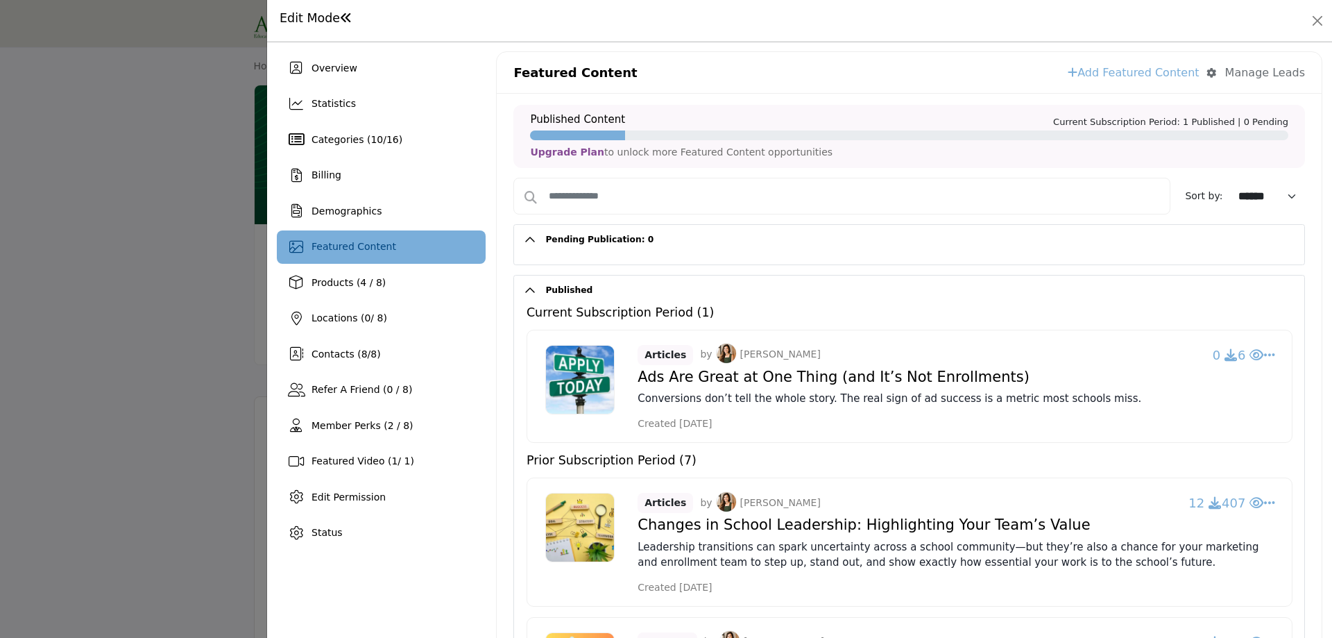
click at [337, 246] on span "Featured Content" at bounding box center [354, 246] width 85 height 11
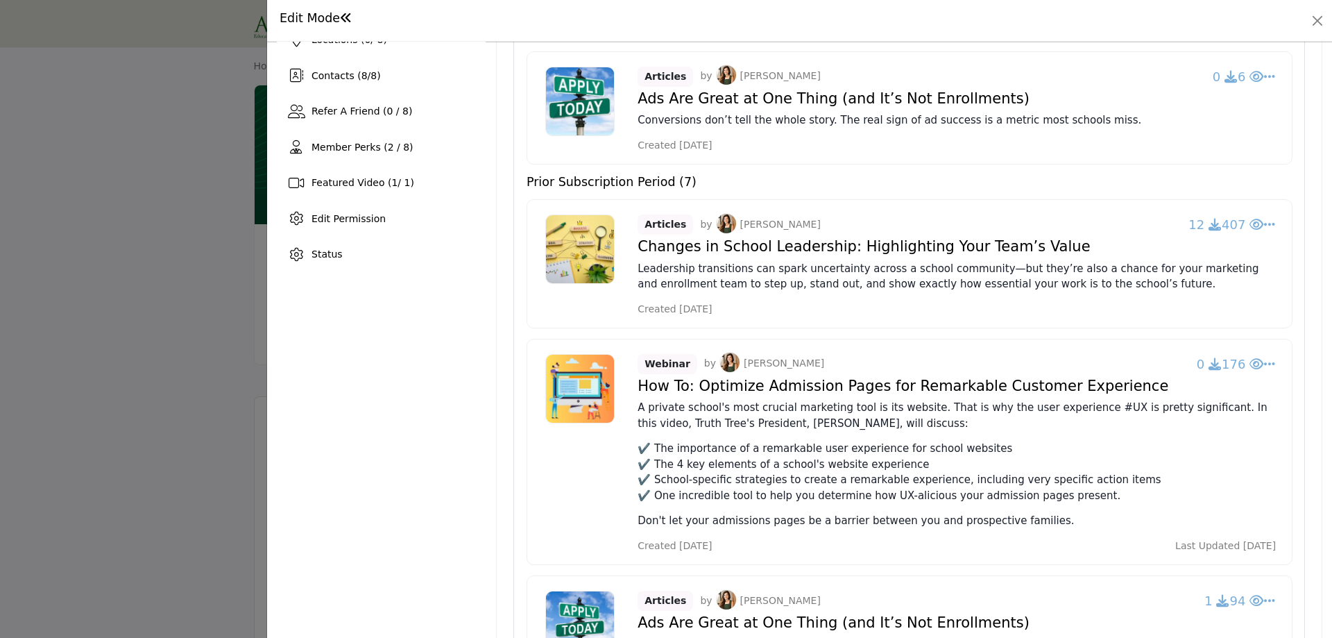
scroll to position [278, 0]
drag, startPoint x: 638, startPoint y: 99, endPoint x: 816, endPoint y: 94, distance: 178.4
click at [816, 94] on h4 "Ads Are Great at One Thing (and It’s Not Enrollments)" at bounding box center [957, 99] width 638 height 17
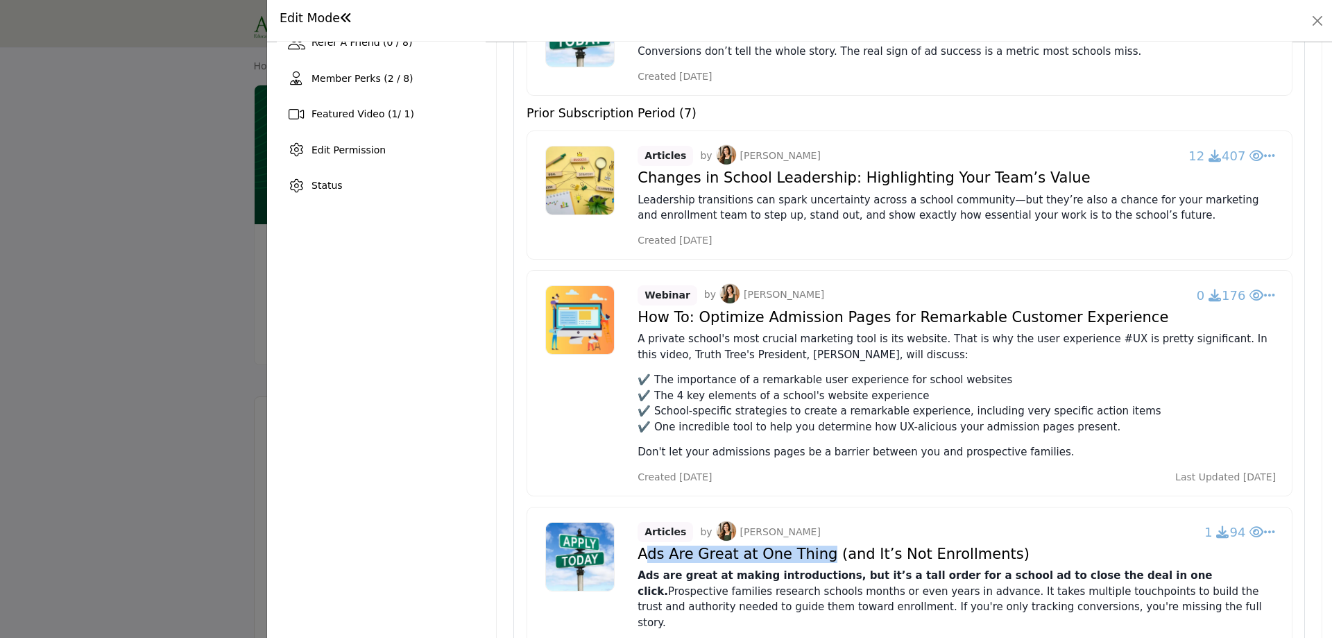
drag, startPoint x: 636, startPoint y: 552, endPoint x: 807, endPoint y: 557, distance: 171.5
click at [807, 187] on h4 "Ads Are Great at One Thing (and It’s Not Enrollments)" at bounding box center [957, 177] width 638 height 17
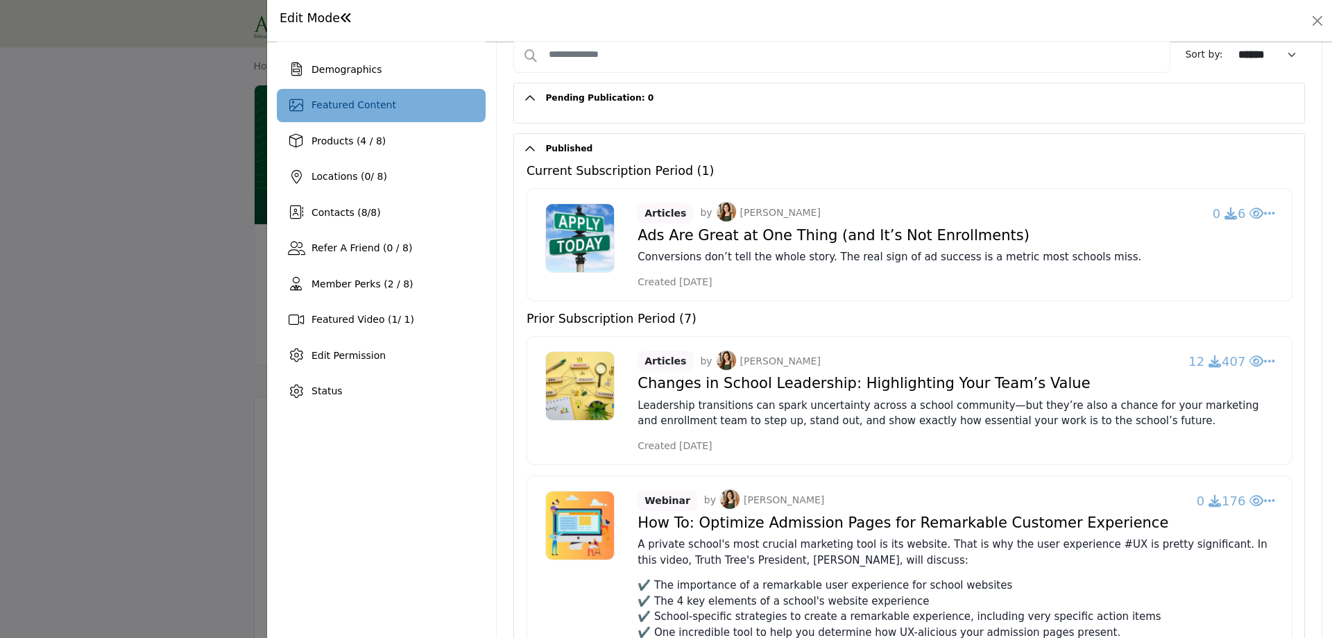
scroll to position [139, 0]
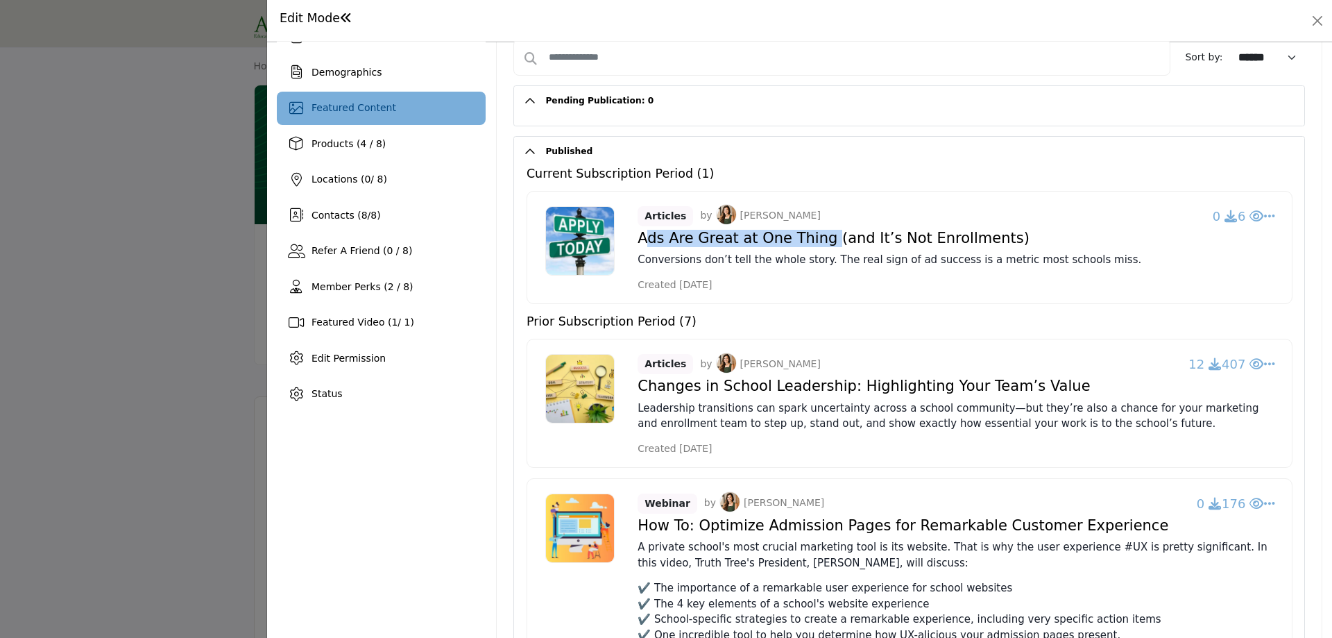
drag, startPoint x: 638, startPoint y: 237, endPoint x: 817, endPoint y: 239, distance: 179.1
click at [817, 239] on h4 "Ads Are Great at One Thing (and It’s Not Enrollments)" at bounding box center [957, 238] width 638 height 17
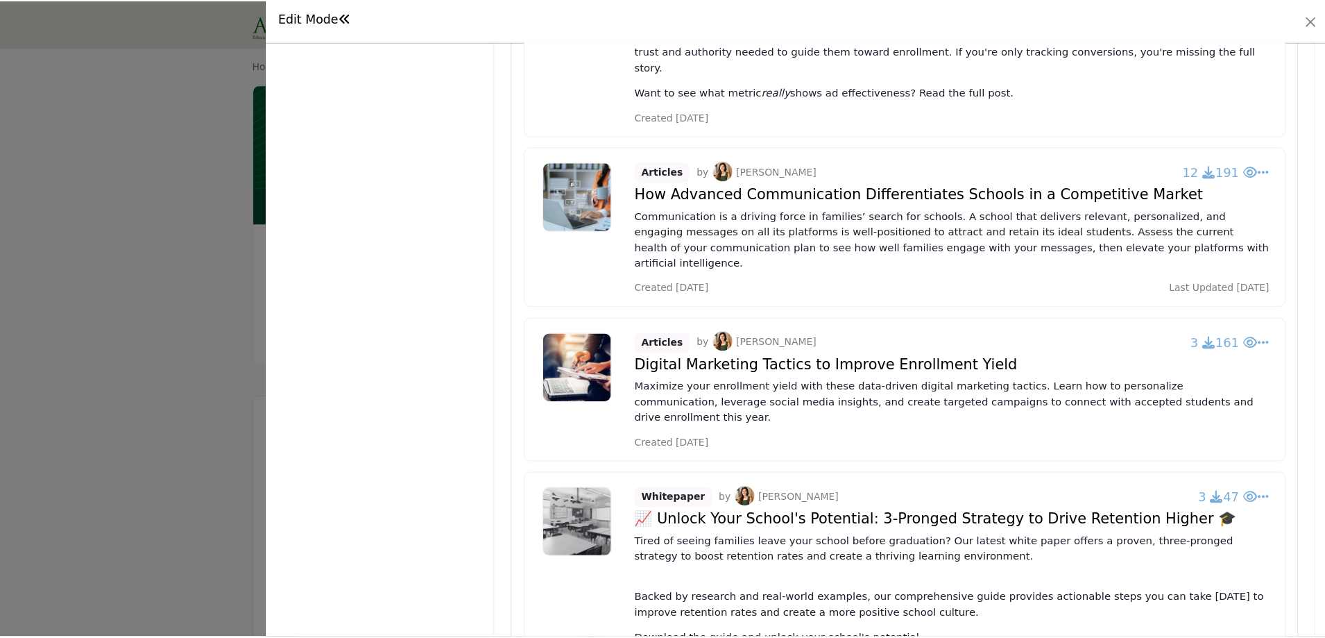
scroll to position [1092, 0]
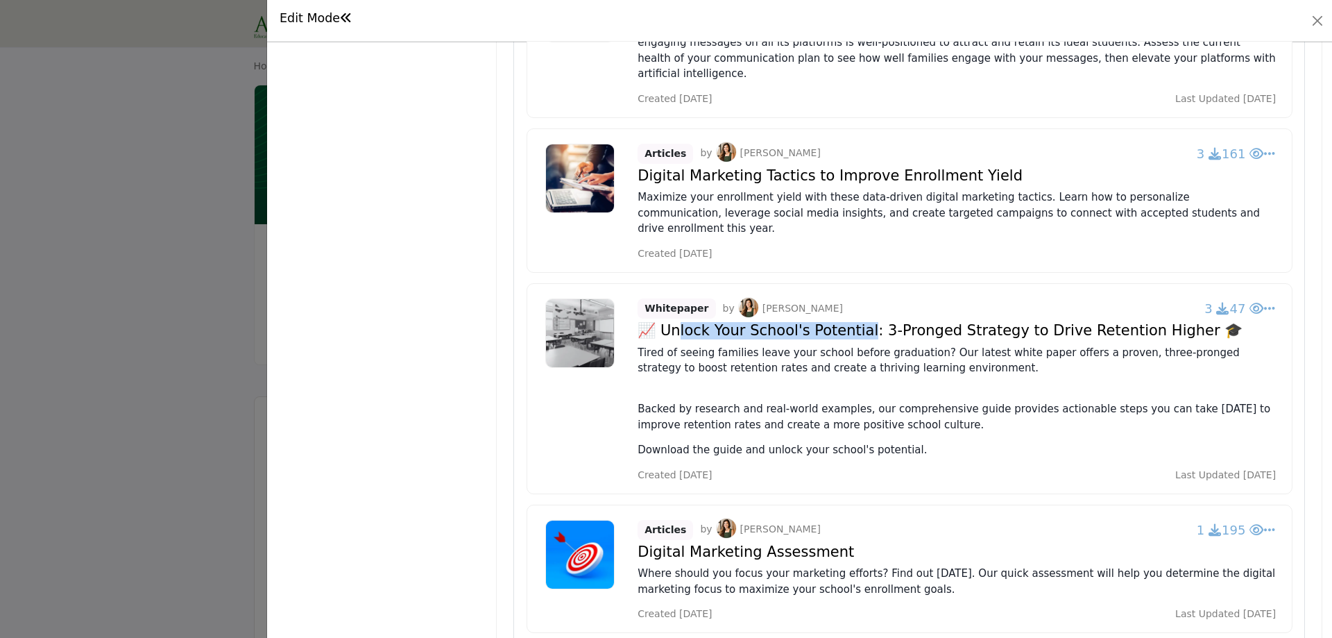
drag, startPoint x: 668, startPoint y: 288, endPoint x: 855, endPoint y: 287, distance: 186.7
click at [129, 284] on div at bounding box center [666, 319] width 1332 height 638
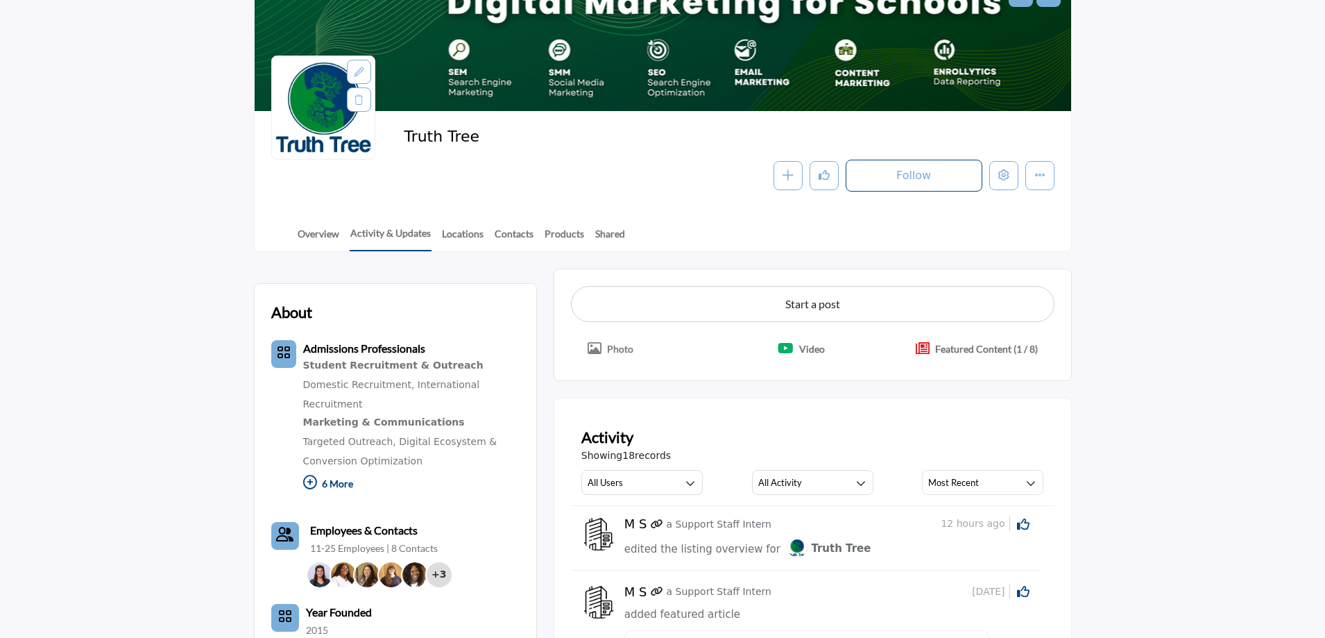
scroll to position [486, 0]
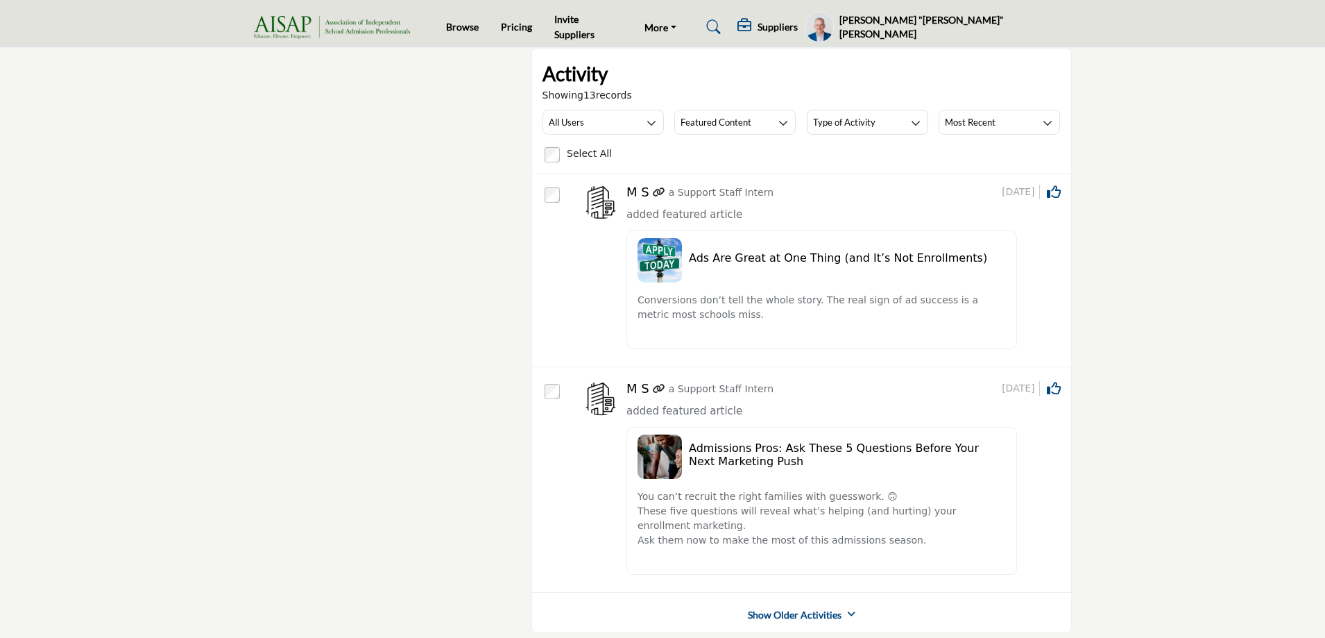
click at [808, 613] on link "Show Older Activities" at bounding box center [795, 615] width 94 height 14
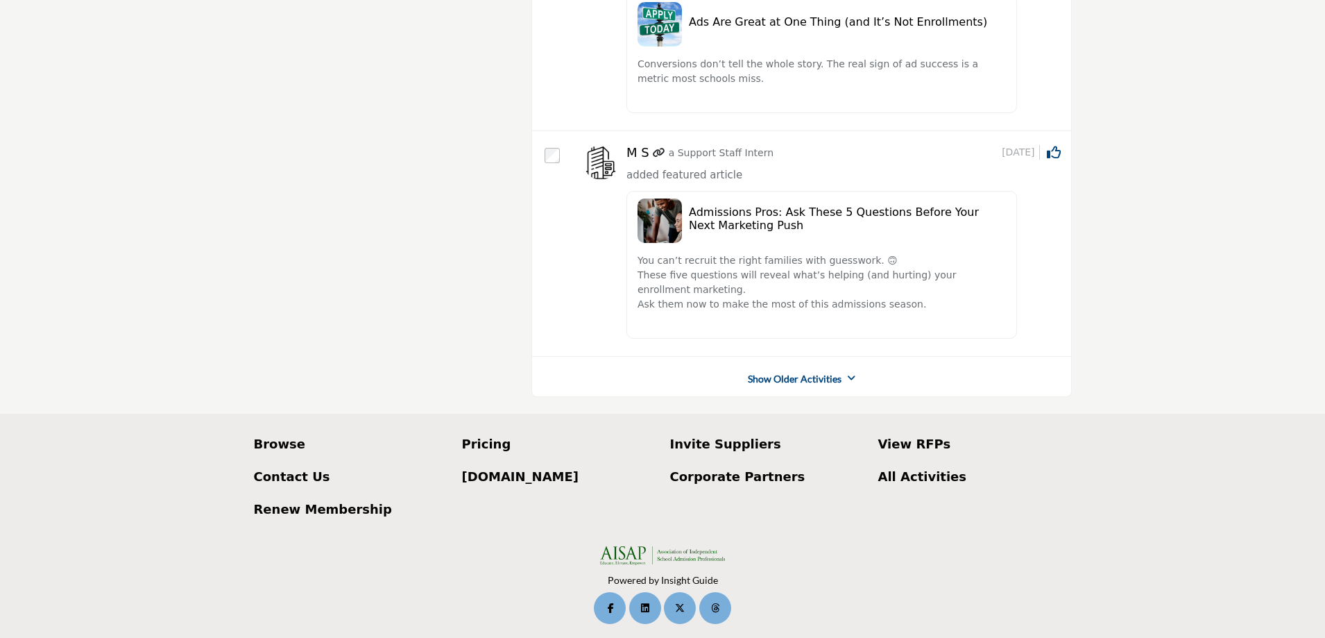
scroll to position [241, 0]
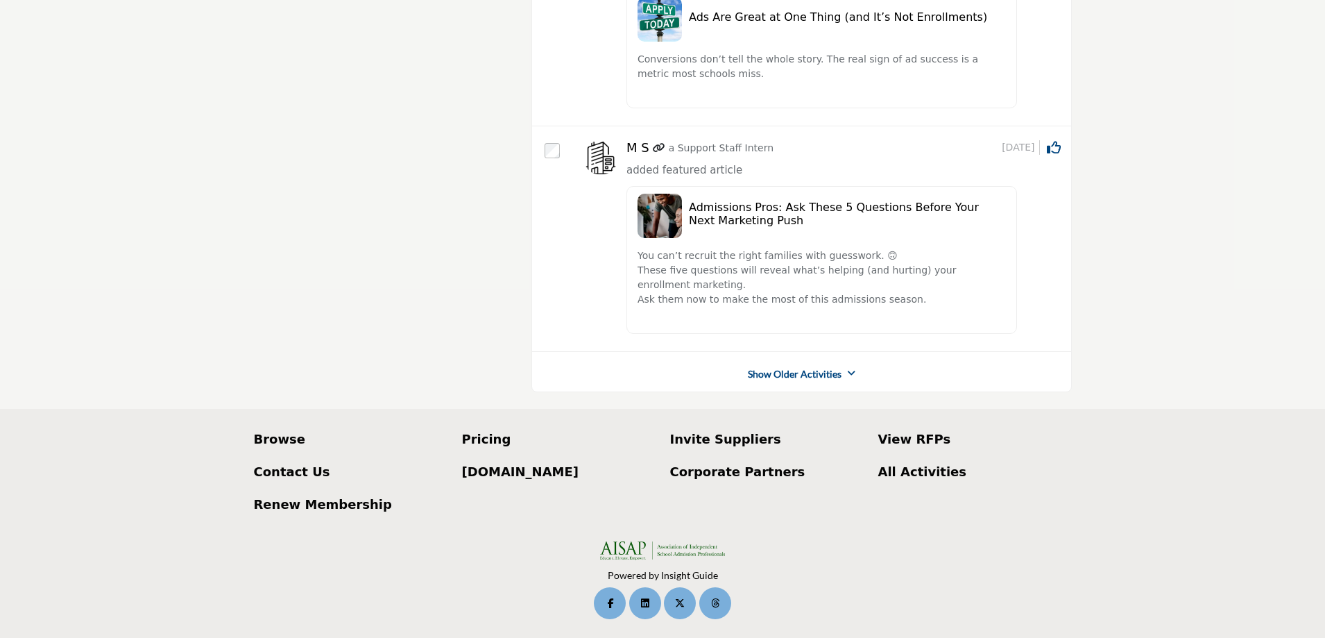
click at [794, 373] on link "Show Older Activities" at bounding box center [795, 374] width 94 height 14
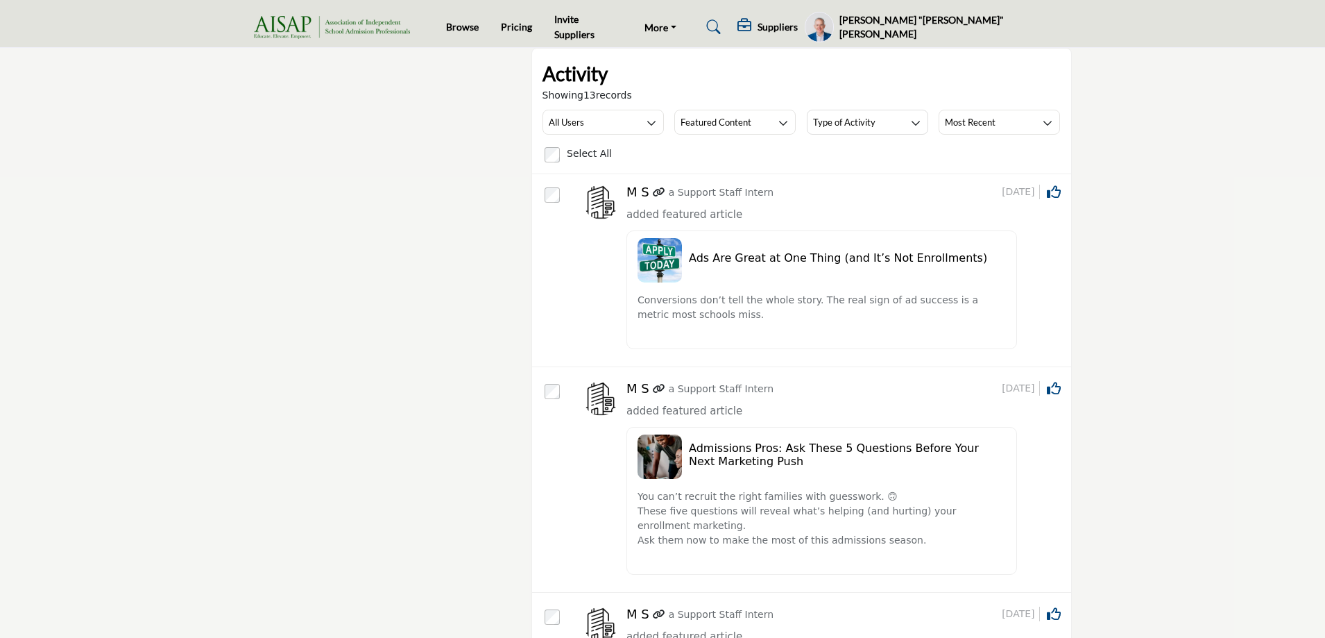
scroll to position [278, 0]
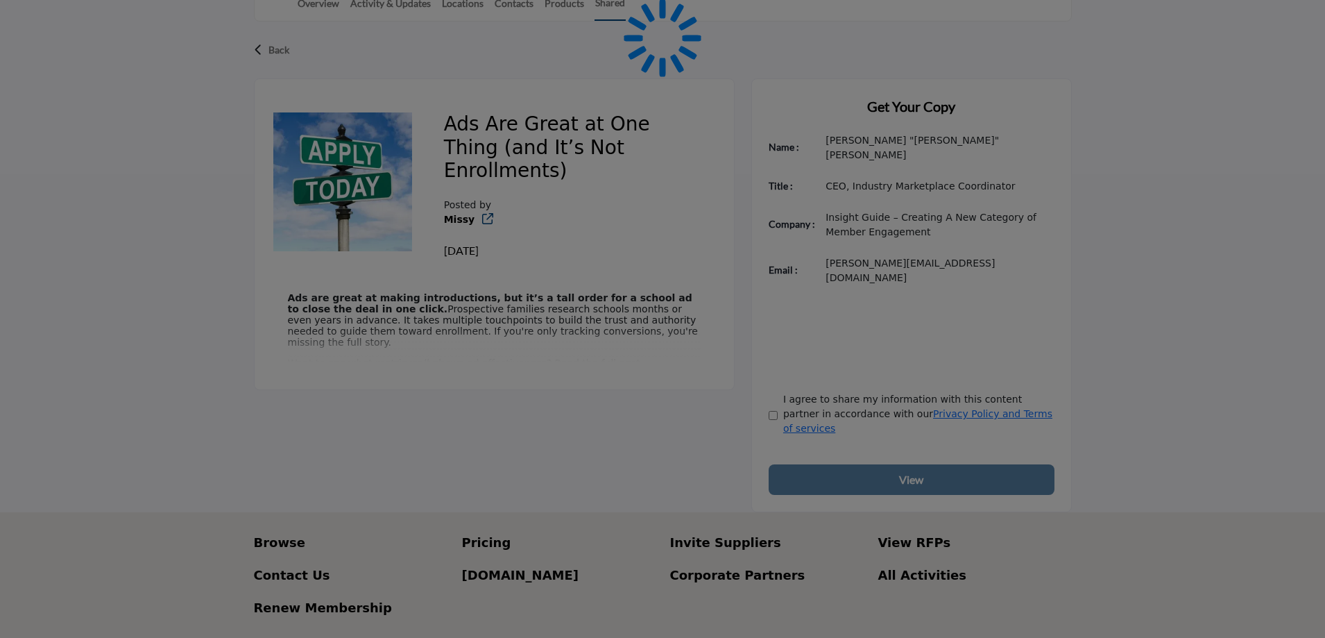
scroll to position [205, 0]
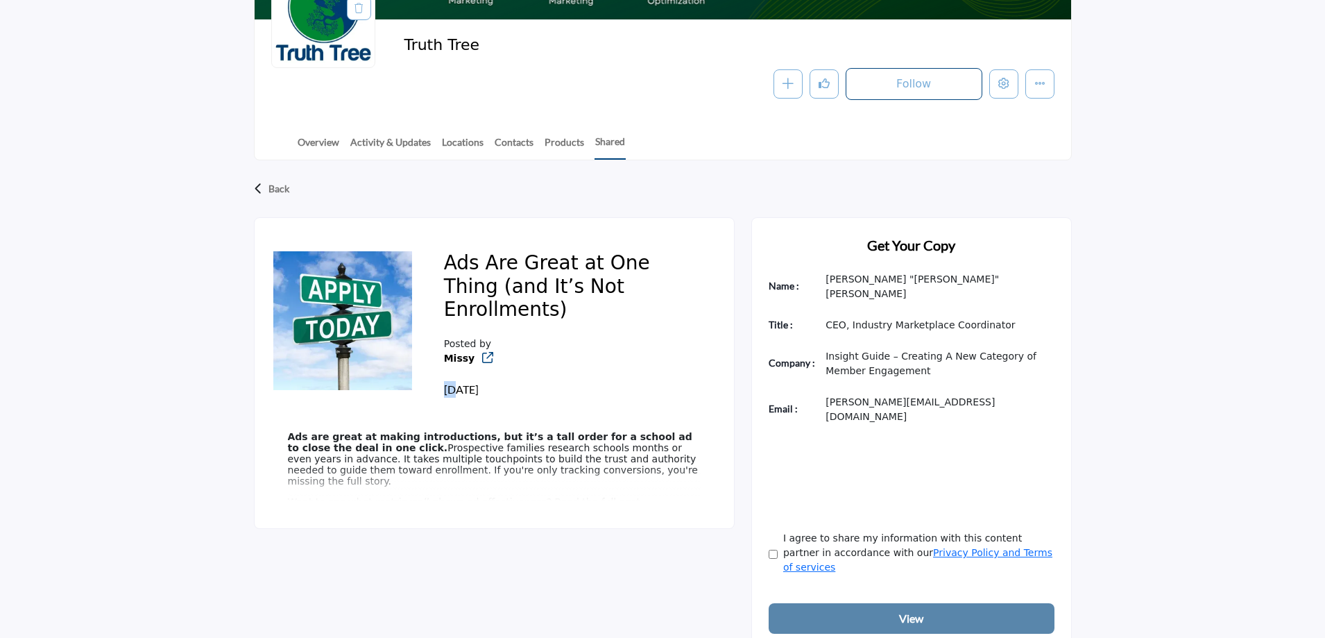
drag, startPoint x: 443, startPoint y: 366, endPoint x: 457, endPoint y: 367, distance: 13.9
click at [457, 367] on div "Ads Are Great at One Thing (and It’s Not Enrollments) Posted by Missy [DATE]" at bounding box center [572, 325] width 290 height 180
copy span "73"
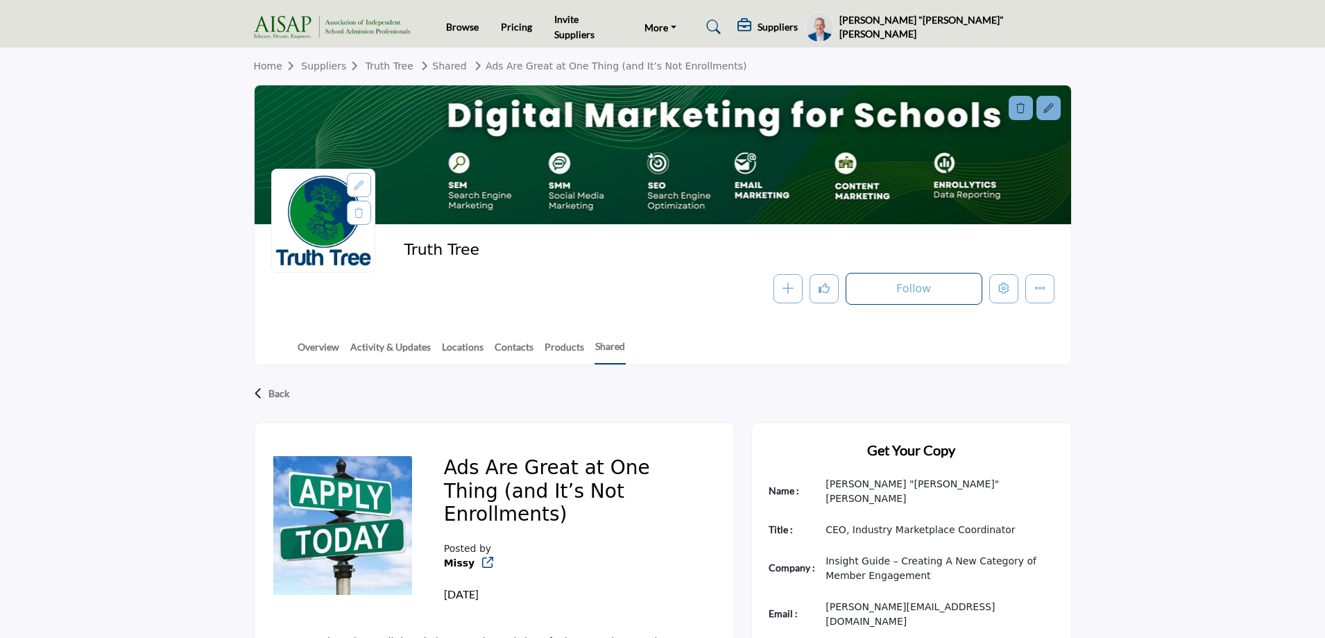
scroll to position [402, 0]
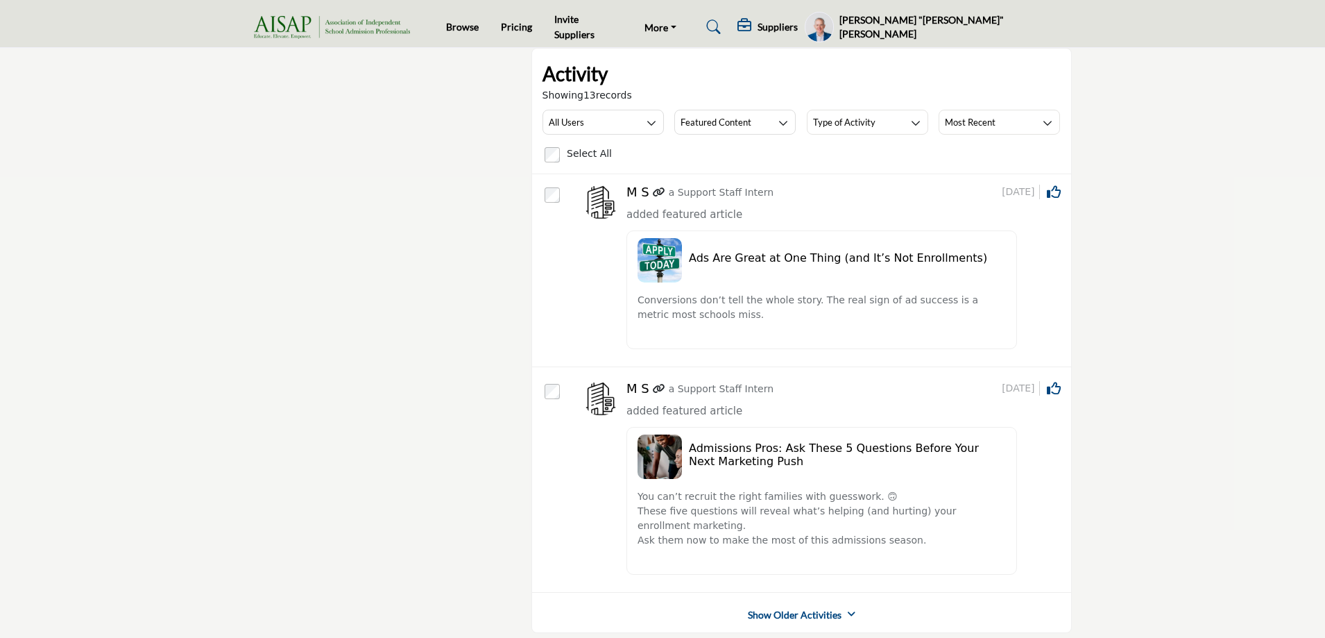
click at [808, 614] on link "Show Older Activities" at bounding box center [795, 615] width 94 height 14
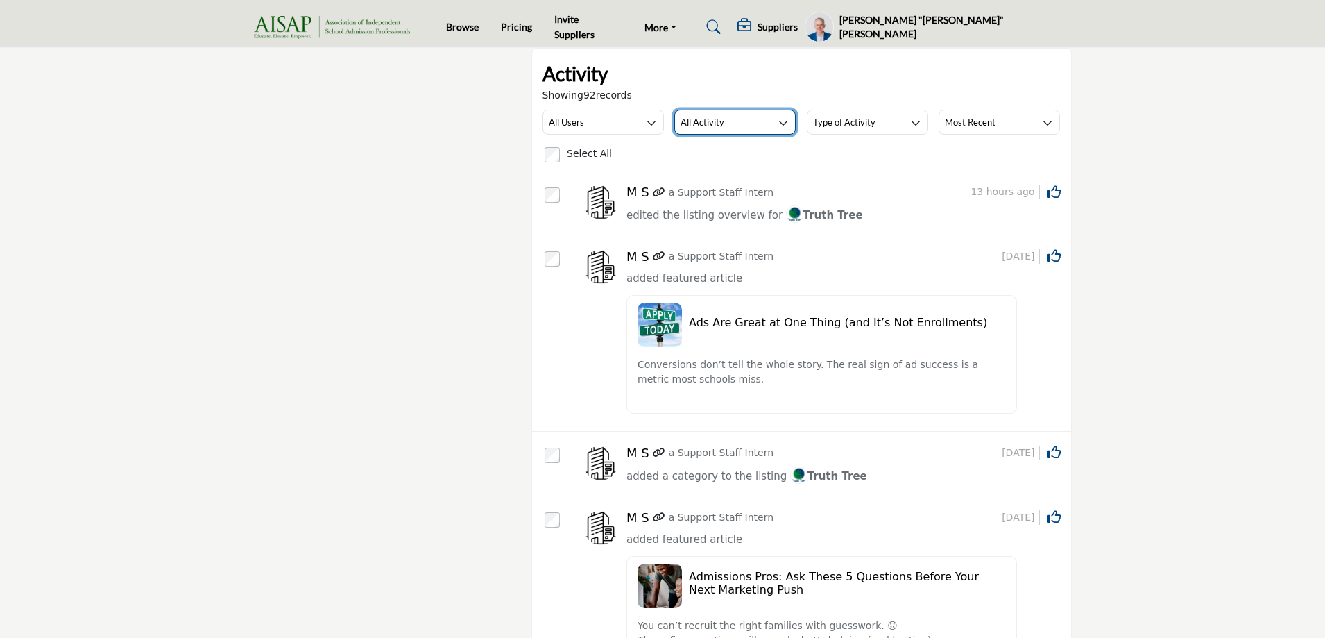
click at [720, 123] on h3 "All Activity" at bounding box center [703, 122] width 44 height 12
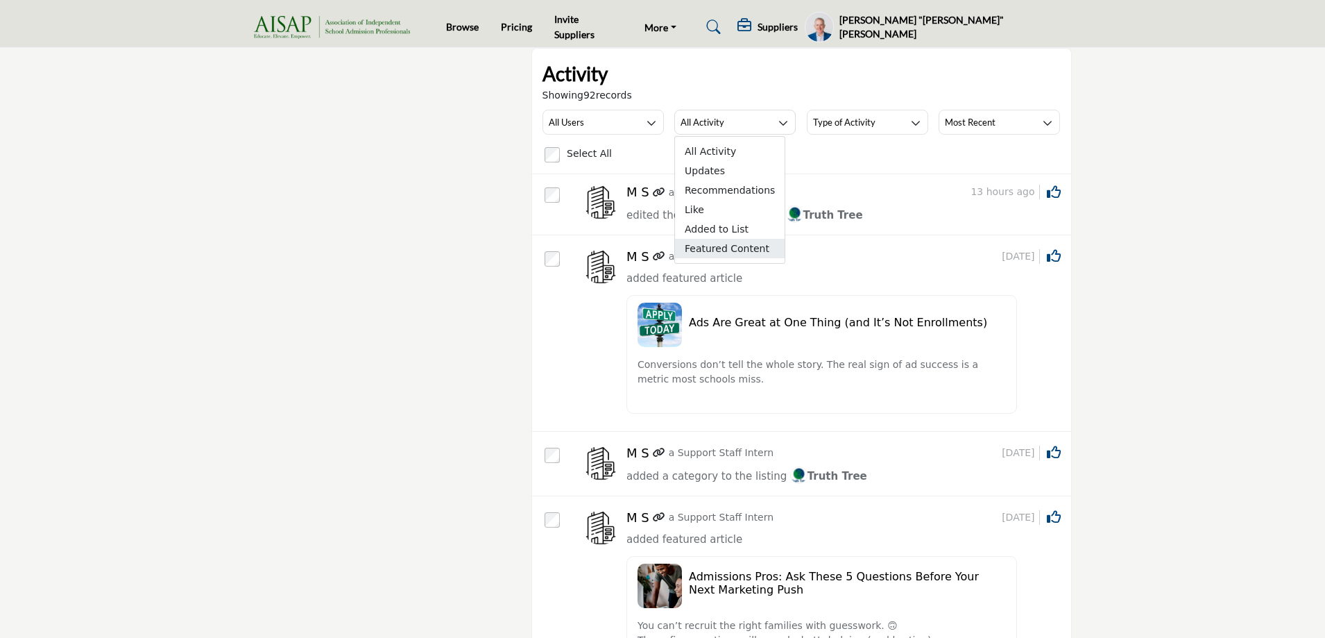
click at [734, 249] on span "Featured Content" at bounding box center [730, 248] width 110 height 19
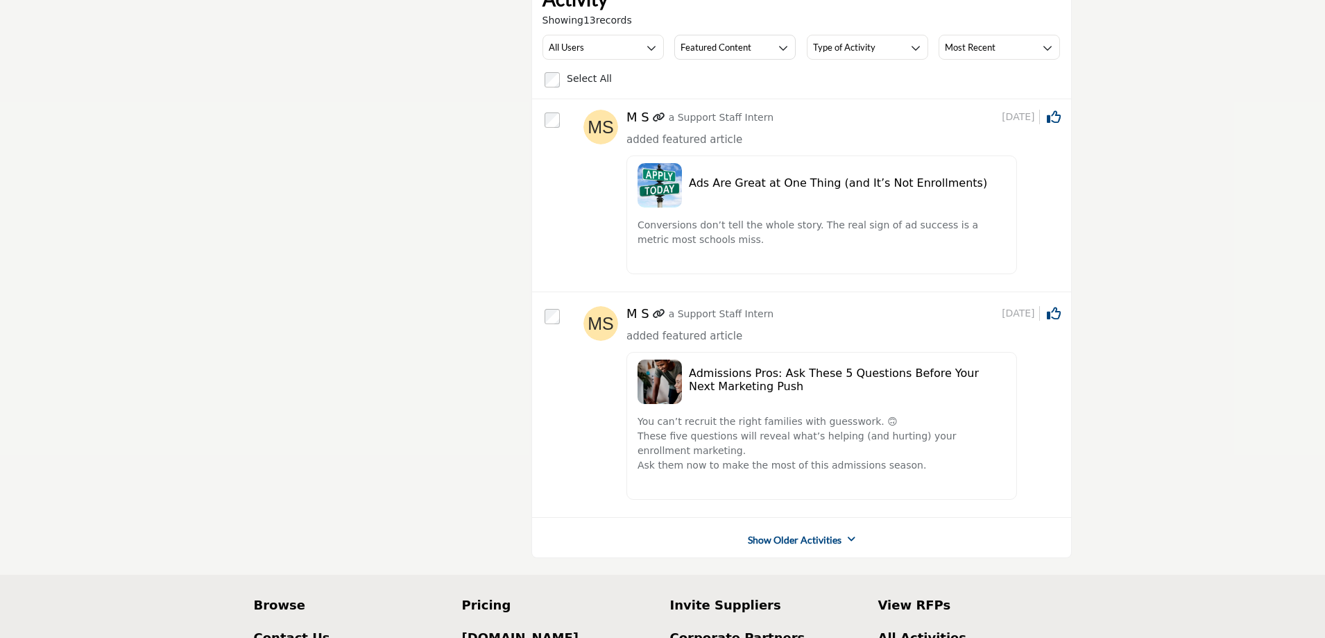
scroll to position [241, 0]
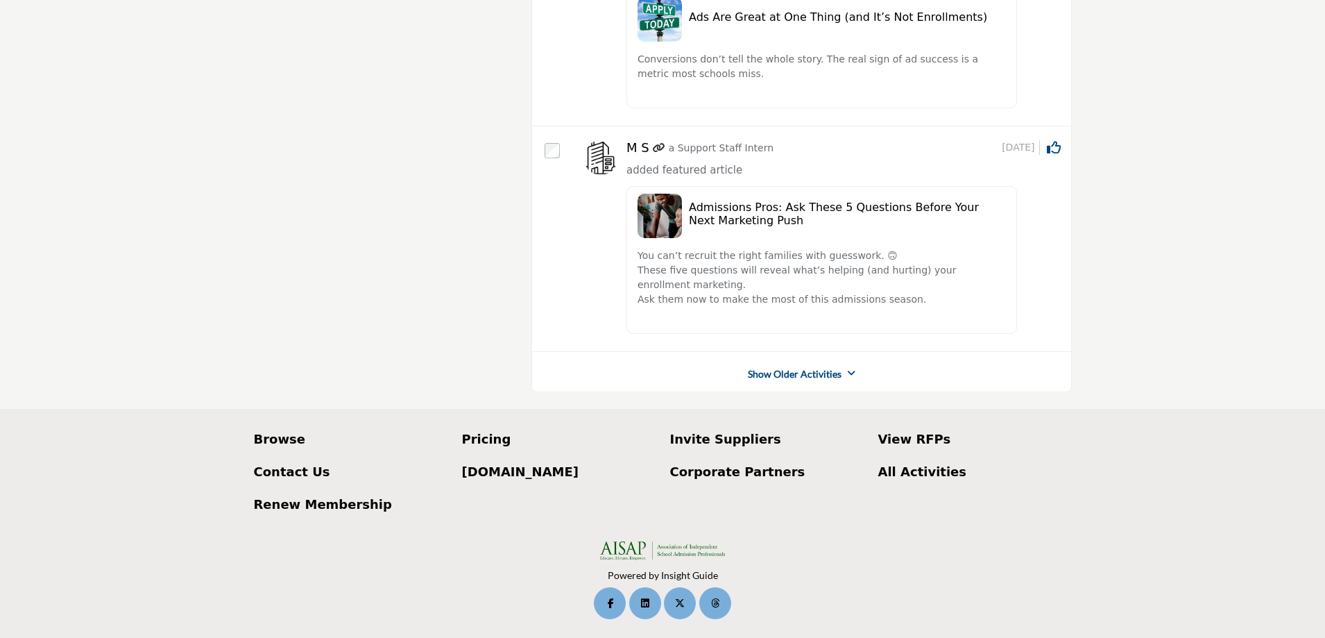
click at [784, 378] on link "Show Older Activities" at bounding box center [795, 374] width 94 height 14
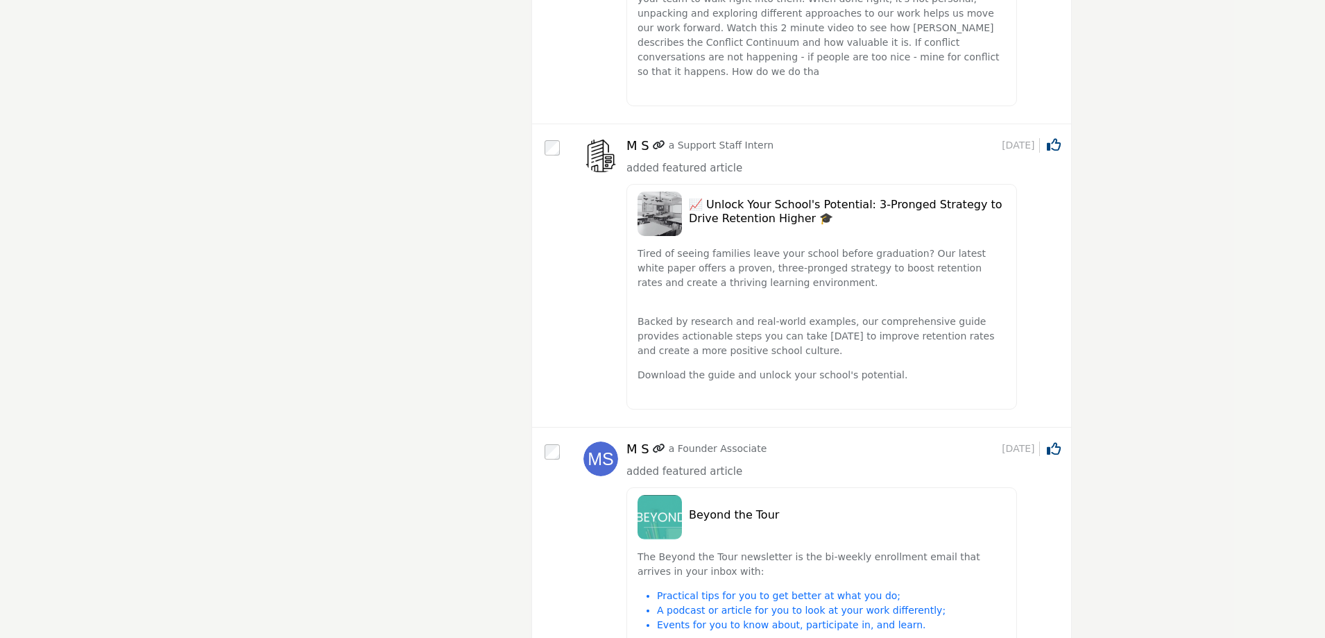
scroll to position [1629, 0]
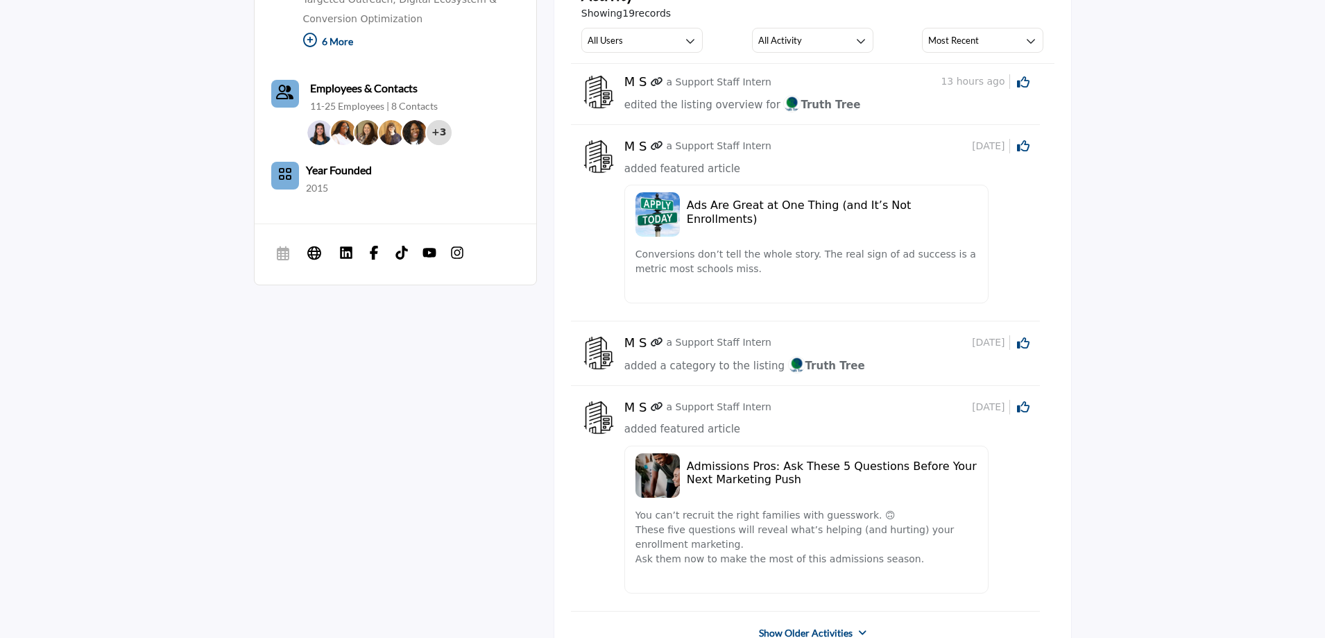
scroll to position [832, 0]
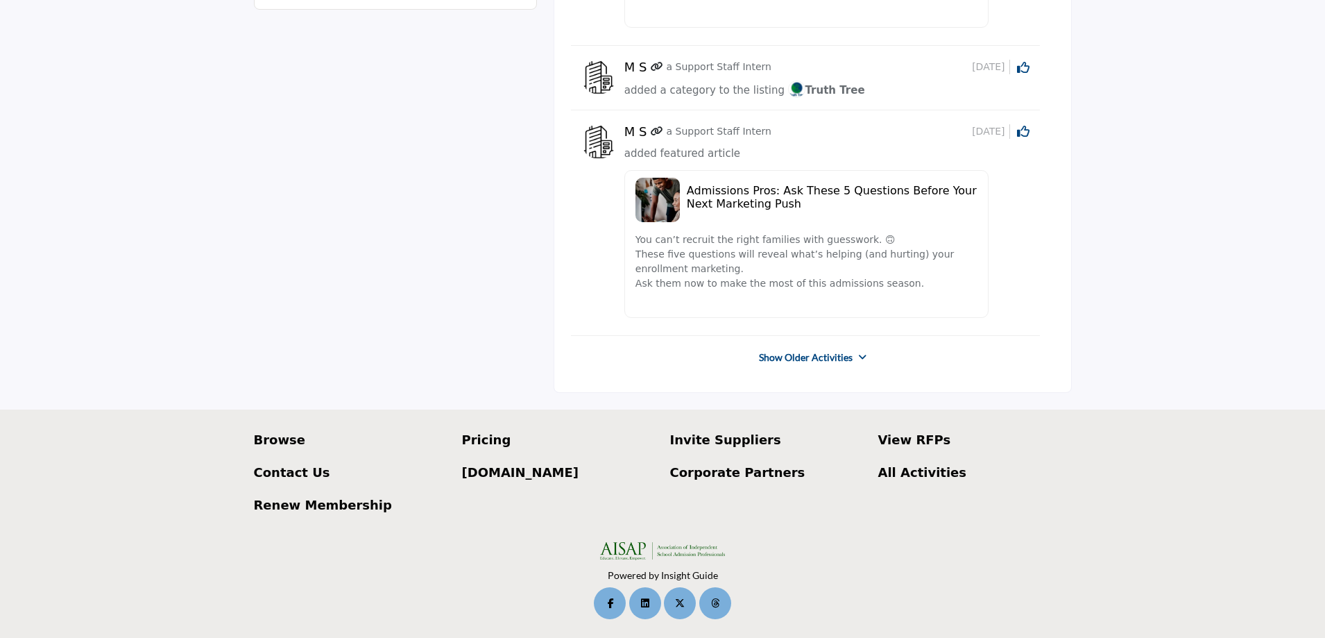
click at [818, 360] on link "Show Older Activities" at bounding box center [806, 357] width 94 height 14
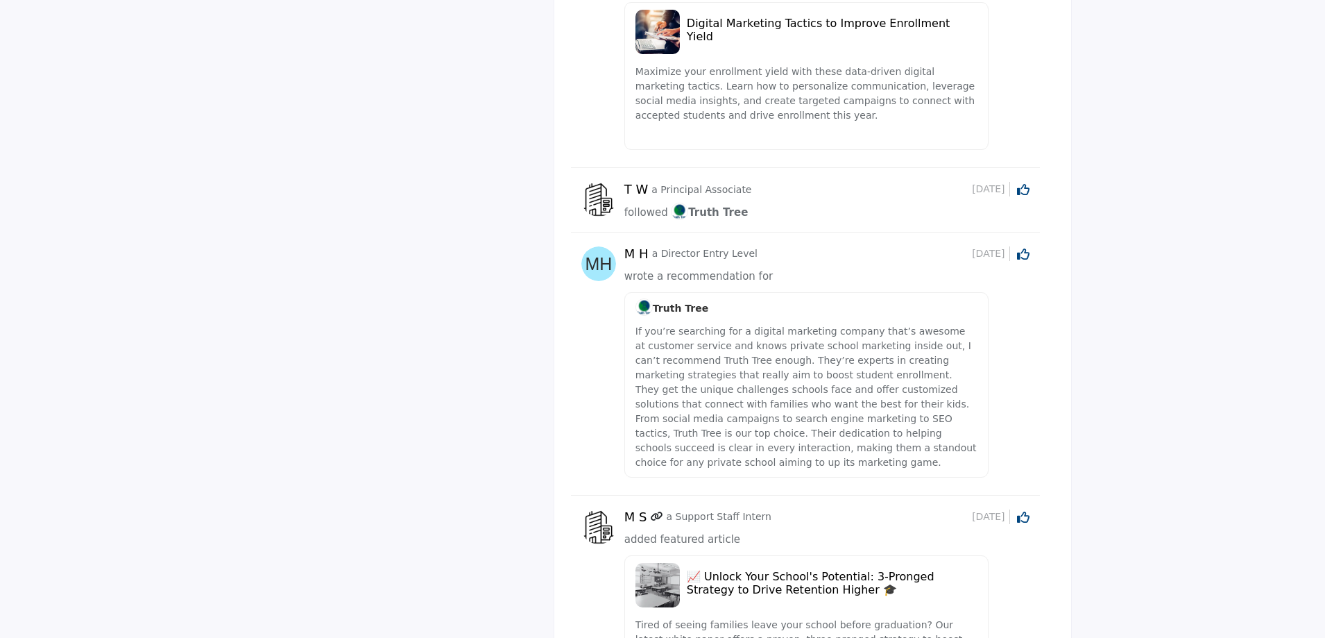
scroll to position [2498, 0]
